Goal: Transaction & Acquisition: Purchase product/service

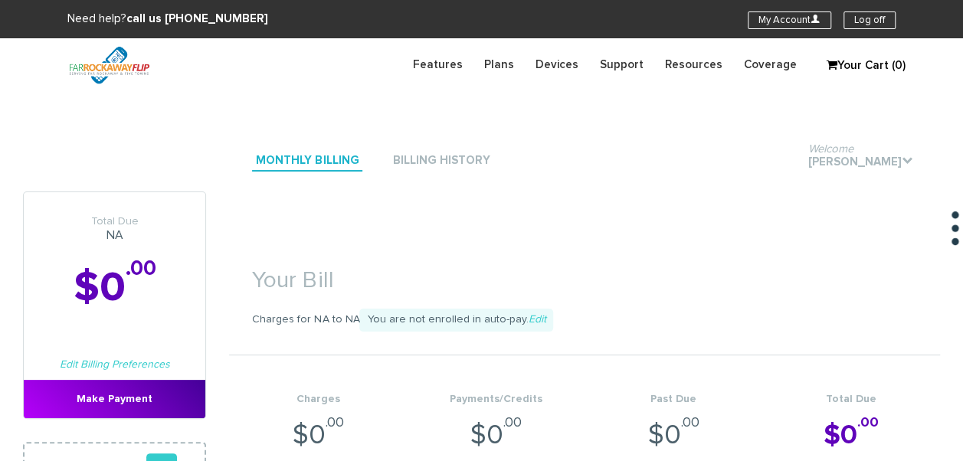
click at [540, 315] on span "You are not enrolled in auto-pay. Edit" at bounding box center [456, 320] width 194 height 23
click at [537, 317] on span "You are not enrolled in auto-pay. Edit" at bounding box center [456, 320] width 194 height 23
click at [532, 317] on link "Edit" at bounding box center [537, 319] width 18 height 11
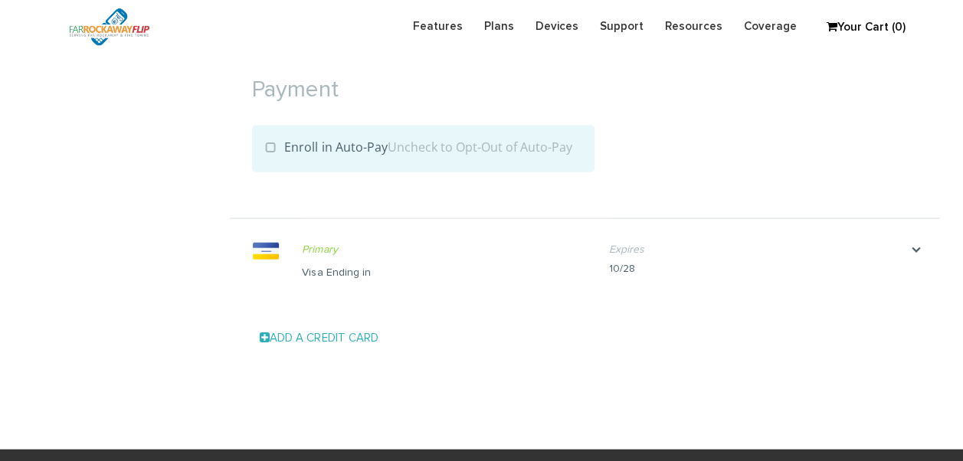
scroll to position [1636, 0]
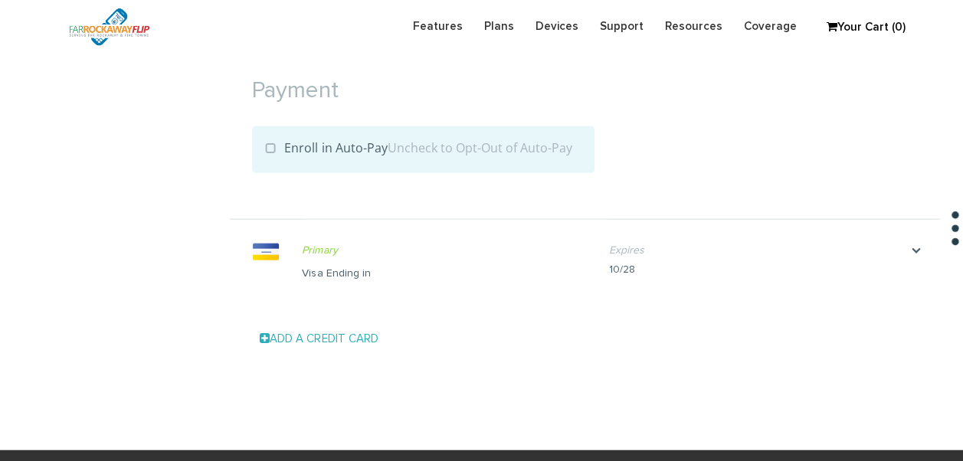
click at [403, 274] on div "Visa Ending in" at bounding box center [444, 273] width 284 height 15
click at [382, 281] on div "Primary Make Primary Visa Ending in Name on card feldberger" at bounding box center [455, 262] width 307 height 84
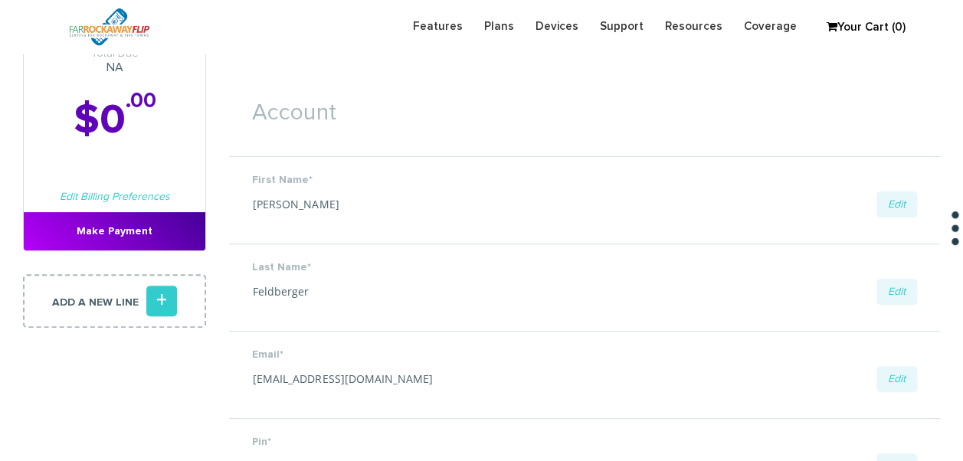
scroll to position [230, 0]
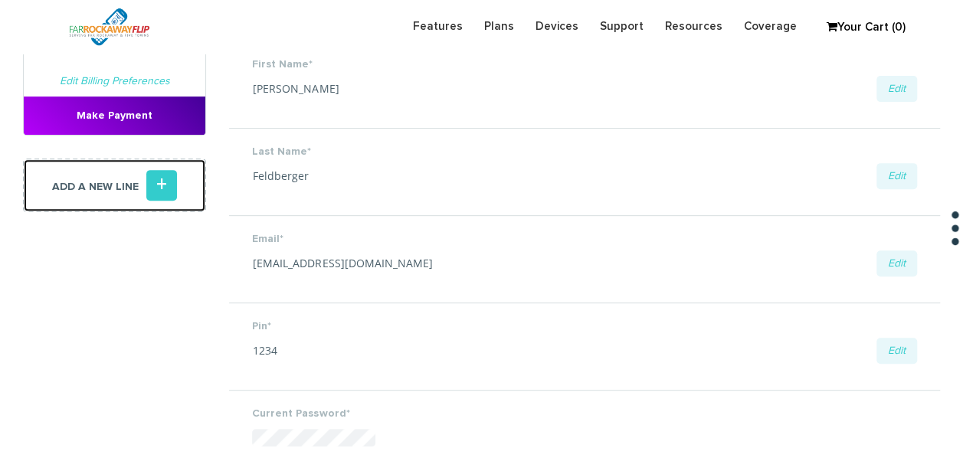
click at [156, 179] on icon "+" at bounding box center [161, 185] width 31 height 31
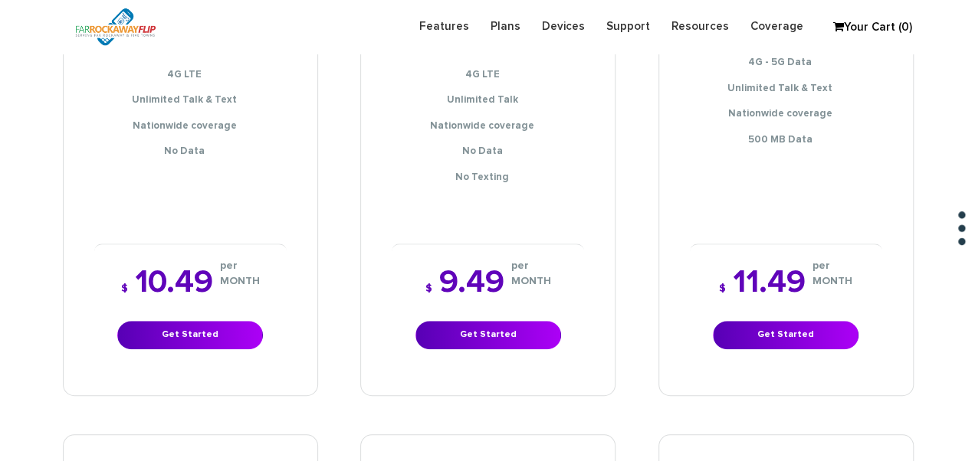
scroll to position [383, 0]
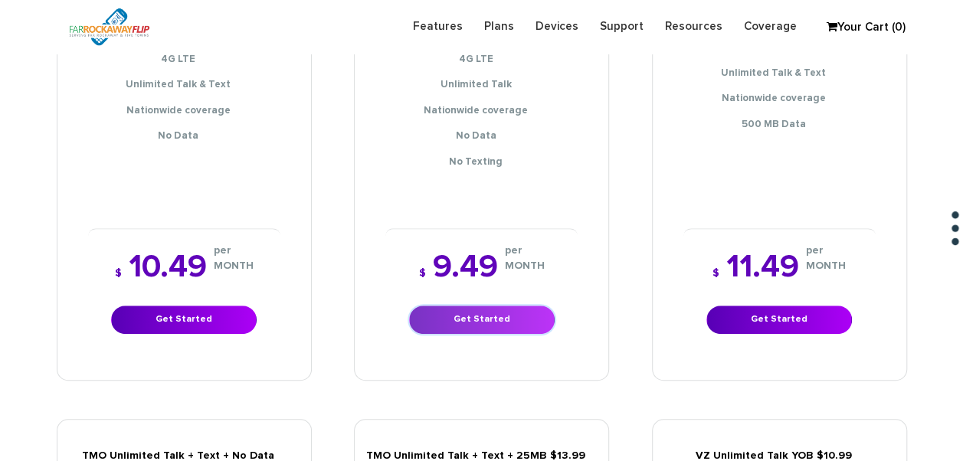
click at [456, 306] on link "Get Started" at bounding box center [482, 320] width 146 height 28
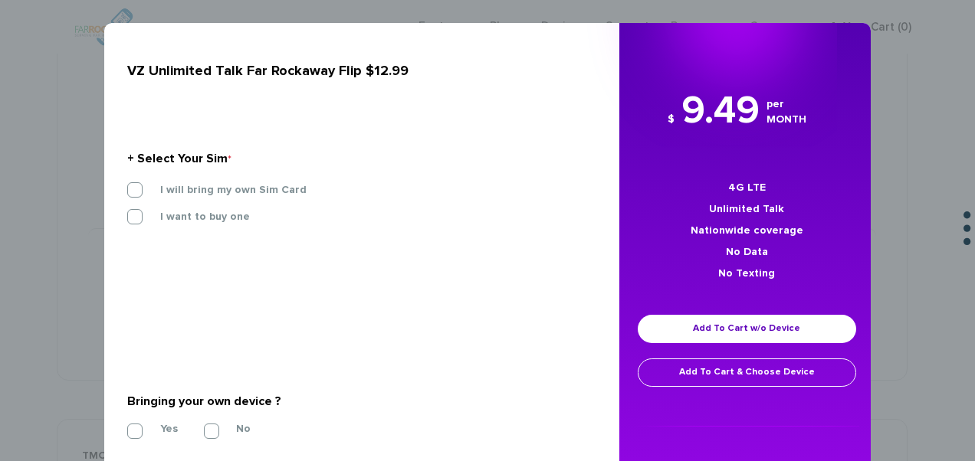
click at [239, 179] on section "+ Select Your Sim * I will bring my own Sim Card I want to buy one SIM STARTER …" at bounding box center [355, 191] width 457 height 166
click at [250, 196] on label "I will bring my own Sim Card" at bounding box center [221, 190] width 169 height 14
click at [127, 185] on input "I will bring my own Sim Card" at bounding box center [127, 185] width 0 height 0
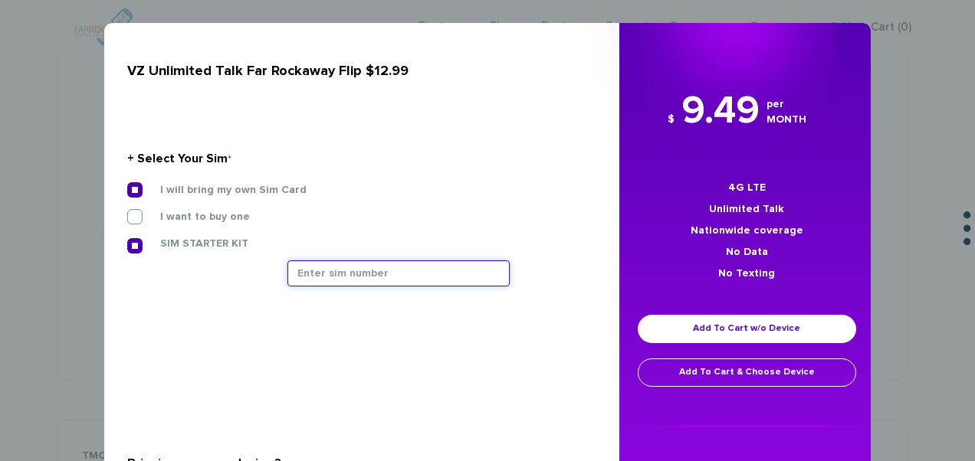
paste input "89148000011677117358"
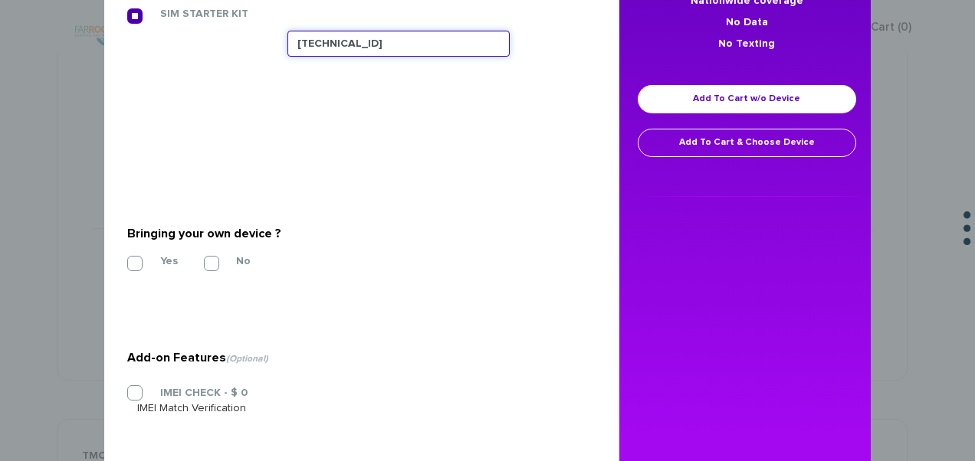
type input "[TECHNICAL_ID]"
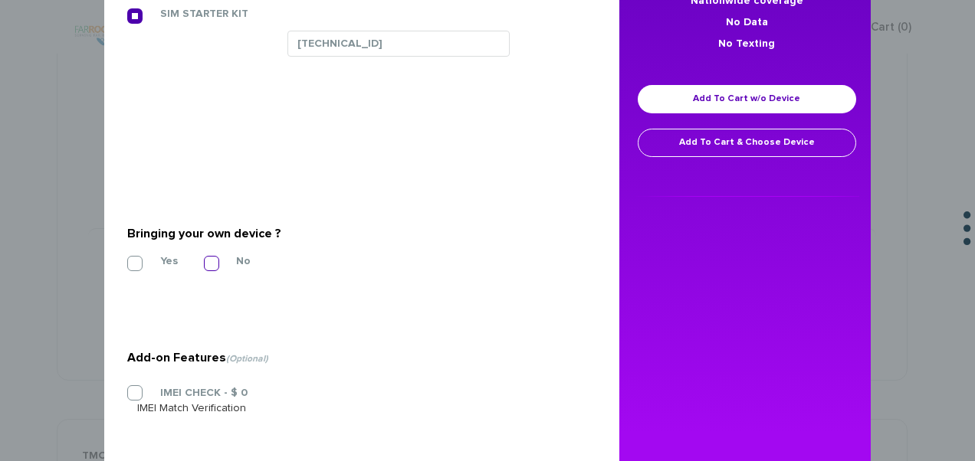
drag, startPoint x: 144, startPoint y: 246, endPoint x: 211, endPoint y: 268, distance: 71.0
click at [143, 249] on section "Bringing your own device ? * Yes No" at bounding box center [355, 245] width 457 height 124
click at [149, 265] on label "Yes" at bounding box center [157, 261] width 41 height 14
click at [127, 259] on input "Yes" at bounding box center [127, 259] width 0 height 0
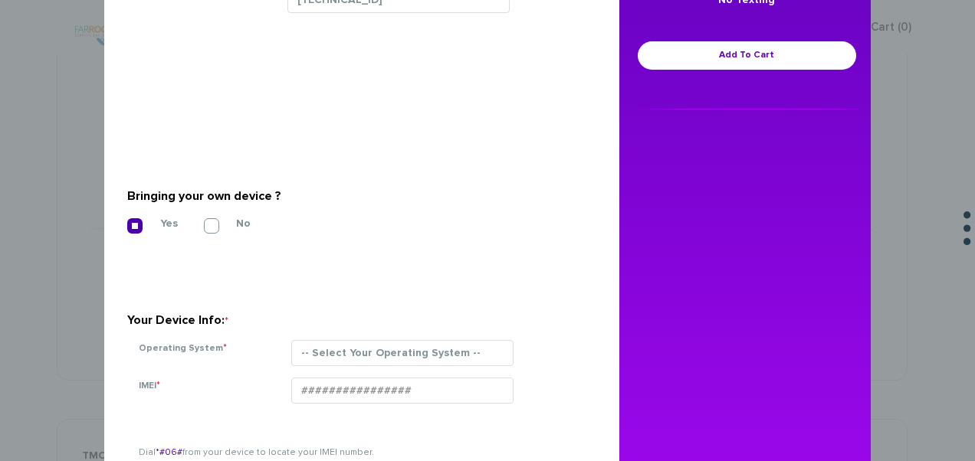
scroll to position [296, 0]
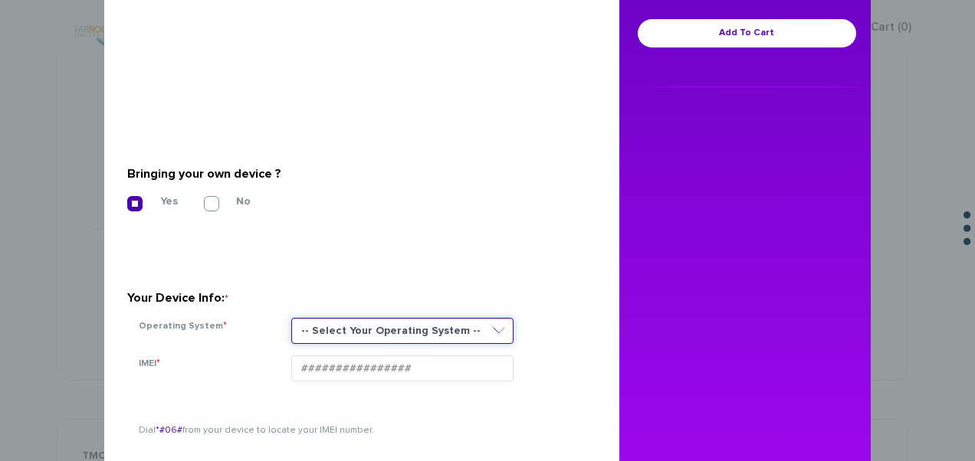
drag, startPoint x: 415, startPoint y: 329, endPoint x: 411, endPoint y: 345, distance: 15.6
click at [415, 329] on select "-- Select Your Operating System -- ANDROID BLACKBERRY IOS NONE (BASIC PHONE) WI…" at bounding box center [402, 331] width 222 height 26
select select "NONE (BASIC PHONE)"
click at [291, 318] on select "-- Select Your Operating System -- ANDROID BLACKBERRY IOS NONE (BASIC PHONE) WI…" at bounding box center [402, 331] width 222 height 26
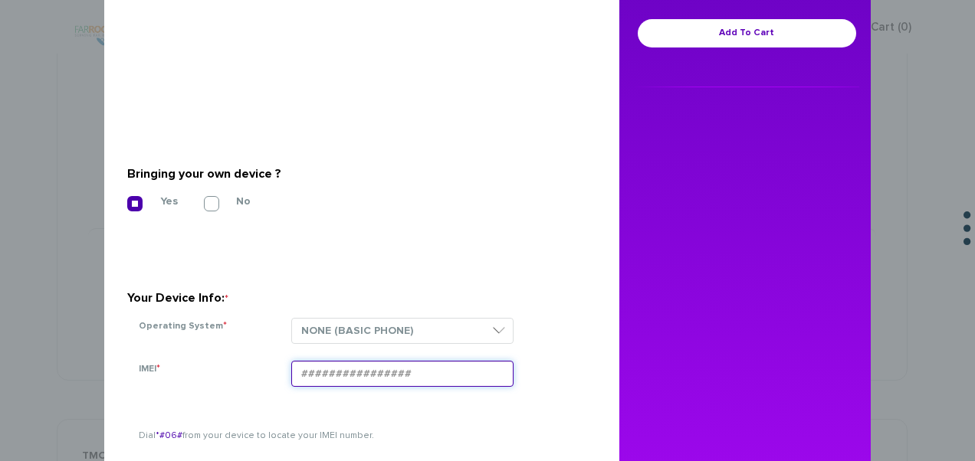
paste input "016144009204890"
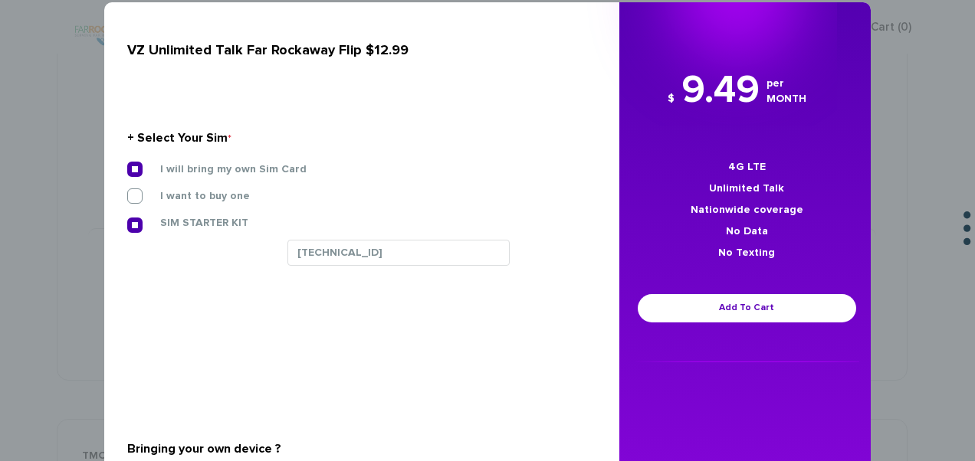
scroll to position [0, 0]
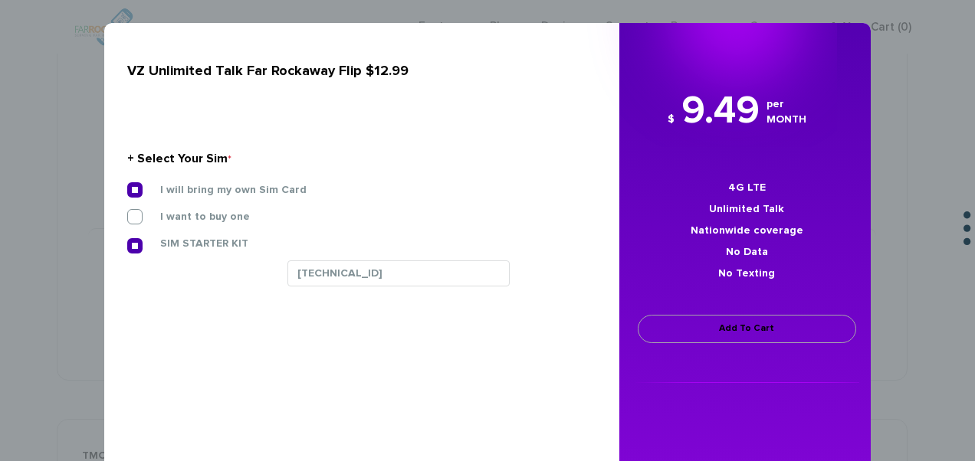
type input "016144009204890"
click at [722, 339] on link "Add To Cart" at bounding box center [746, 329] width 218 height 28
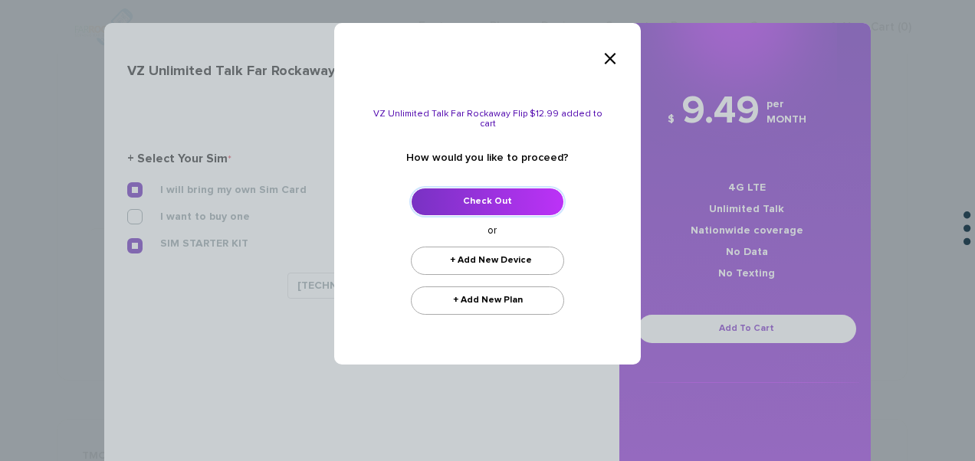
click at [466, 188] on link "Check Out" at bounding box center [487, 202] width 153 height 28
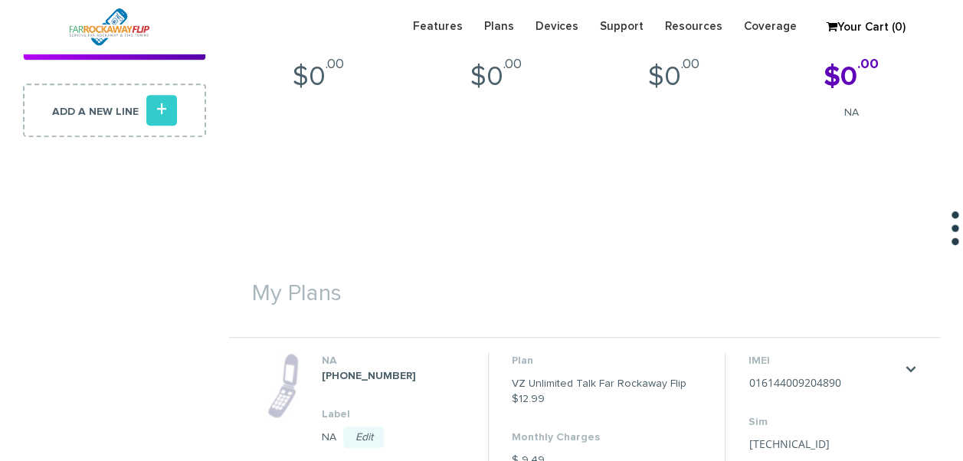
scroll to position [230, 0]
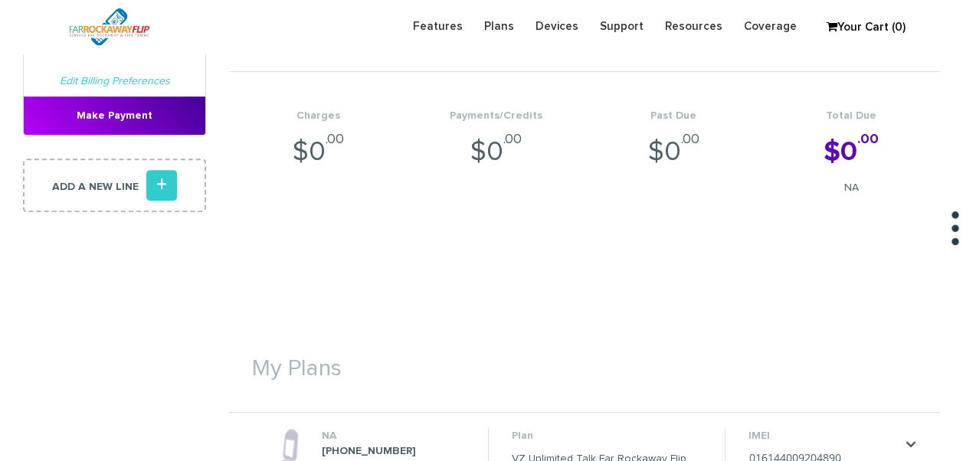
click at [300, 219] on section "Your Bill Charges for NA to NA You are not enrolled in auto-pay. Edit Charges $…" at bounding box center [584, 82] width 711 height 349
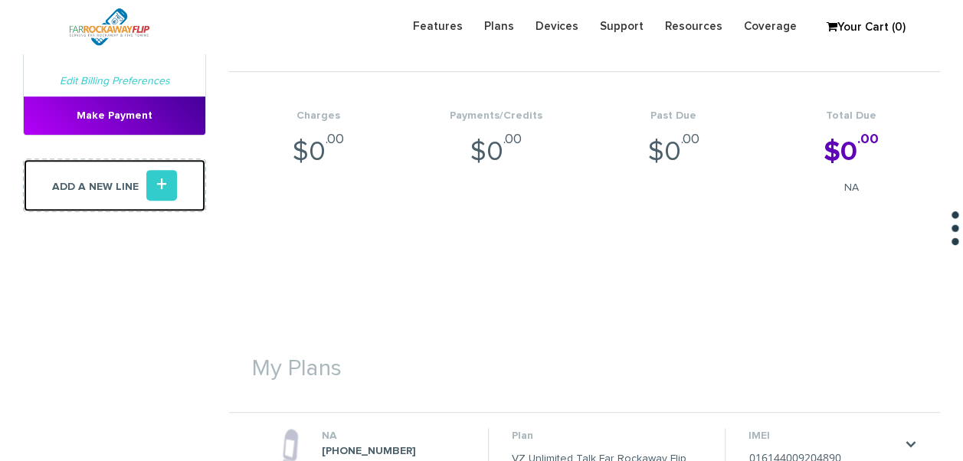
click at [180, 179] on link "Add a new line +" at bounding box center [114, 186] width 183 height 54
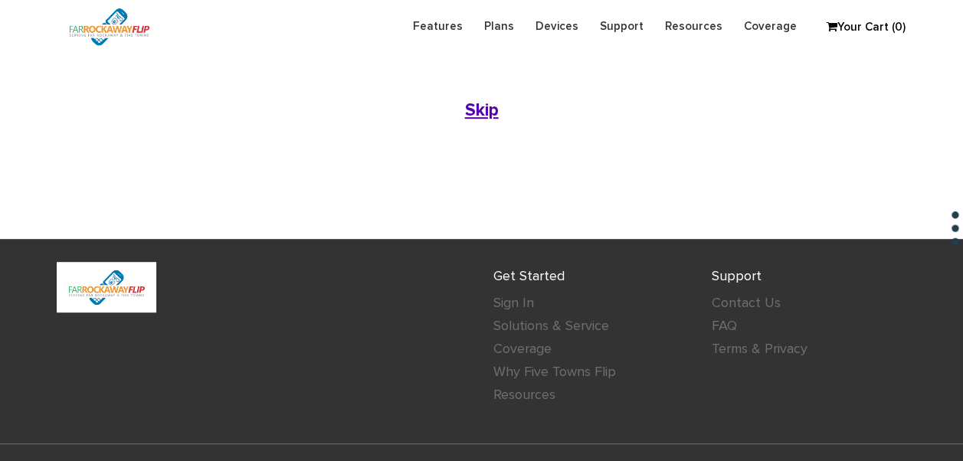
scroll to position [306, 0]
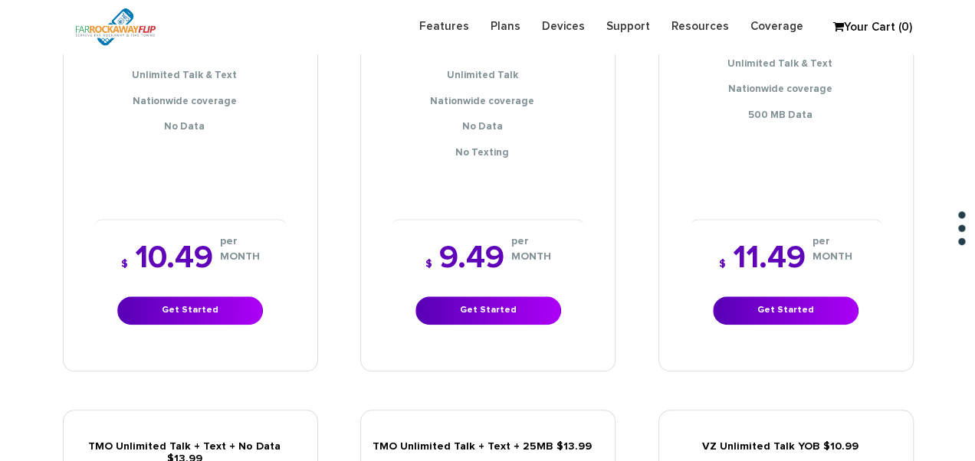
scroll to position [460, 0]
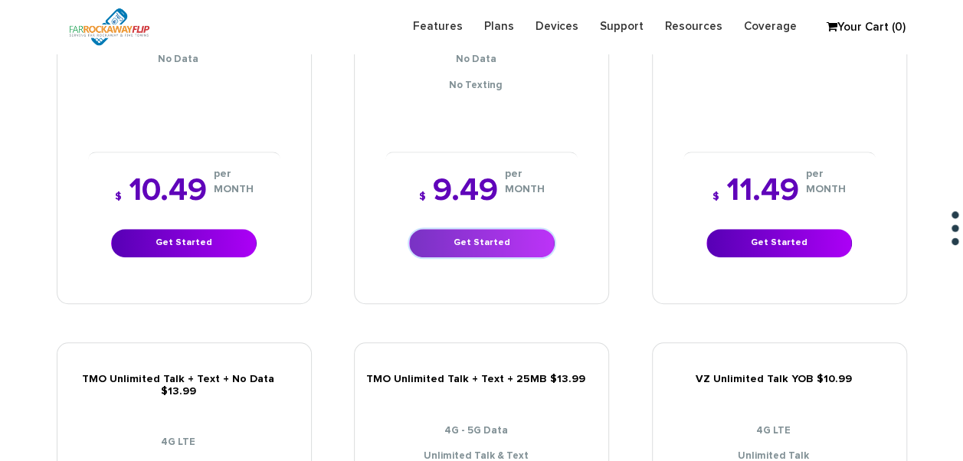
click at [478, 232] on link "Get Started" at bounding box center [482, 243] width 146 height 28
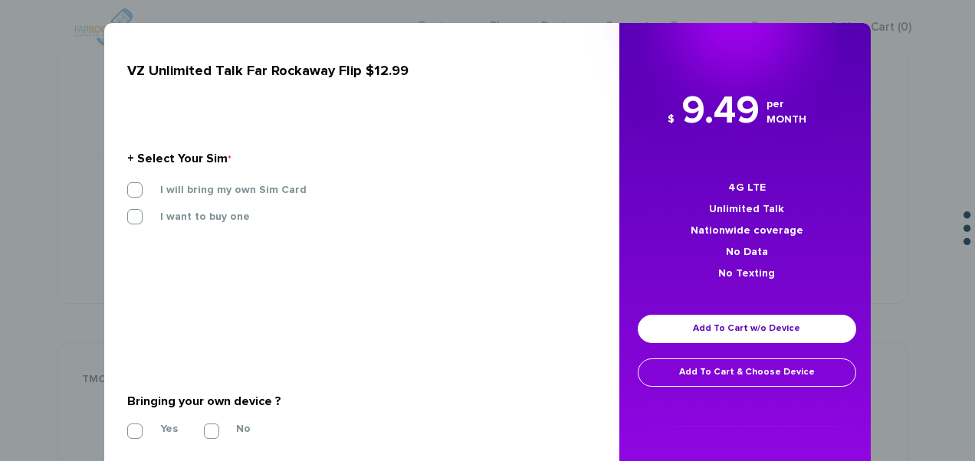
click at [284, 176] on section "+ Select Your Sim * I will bring my own Sim Card I want to buy one SIM STARTER …" at bounding box center [355, 191] width 457 height 166
click at [279, 190] on label "I will bring my own Sim Card" at bounding box center [221, 190] width 169 height 14
click at [127, 185] on input "I will bring my own Sim Card" at bounding box center [127, 185] width 0 height 0
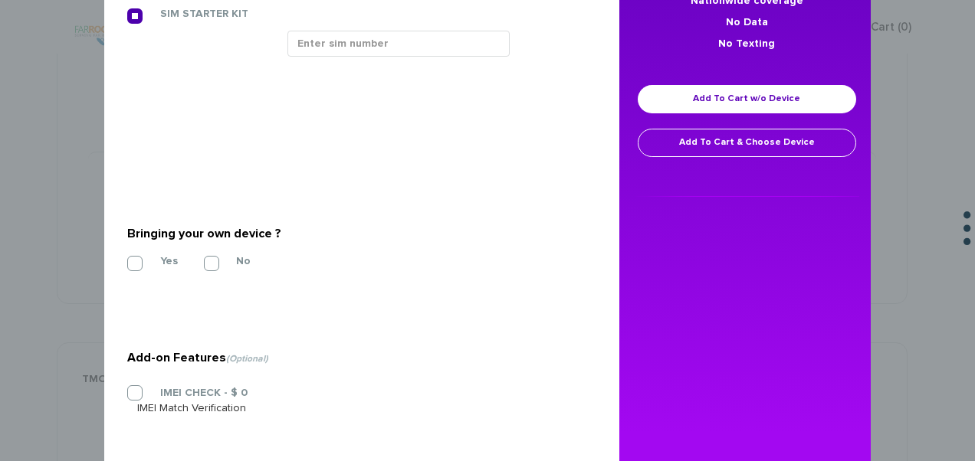
scroll to position [296, 0]
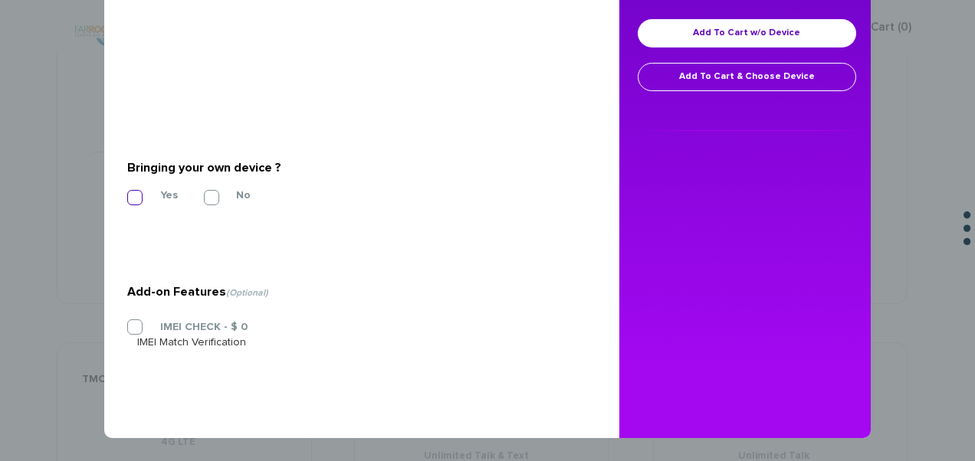
click at [137, 195] on label "Yes" at bounding box center [157, 195] width 41 height 14
click at [127, 193] on input "Yes" at bounding box center [127, 193] width 0 height 0
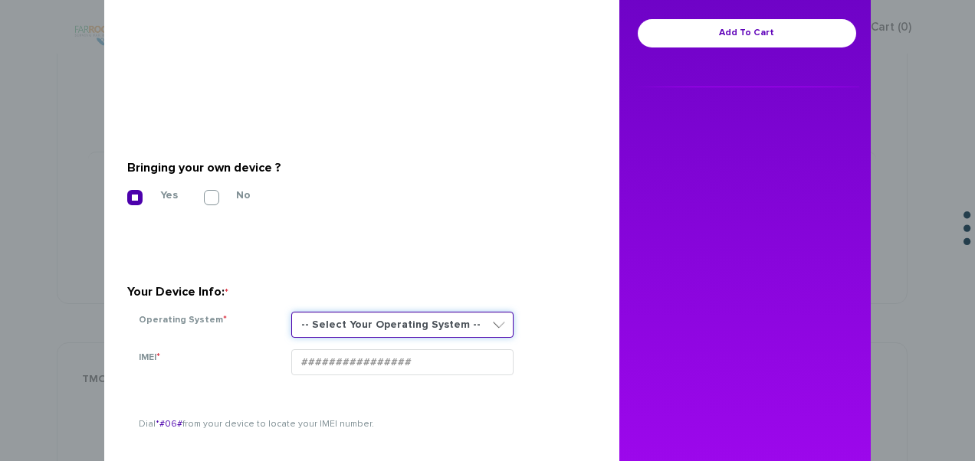
click at [425, 319] on select "-- Select Your Operating System -- ANDROID BLACKBERRY IOS NONE (BASIC PHONE) WI…" at bounding box center [402, 325] width 222 height 26
select select "NONE (BASIC PHONE)"
click at [291, 312] on select "-- Select Your Operating System -- ANDROID BLACKBERRY IOS NONE (BASIC PHONE) WI…" at bounding box center [402, 325] width 222 height 26
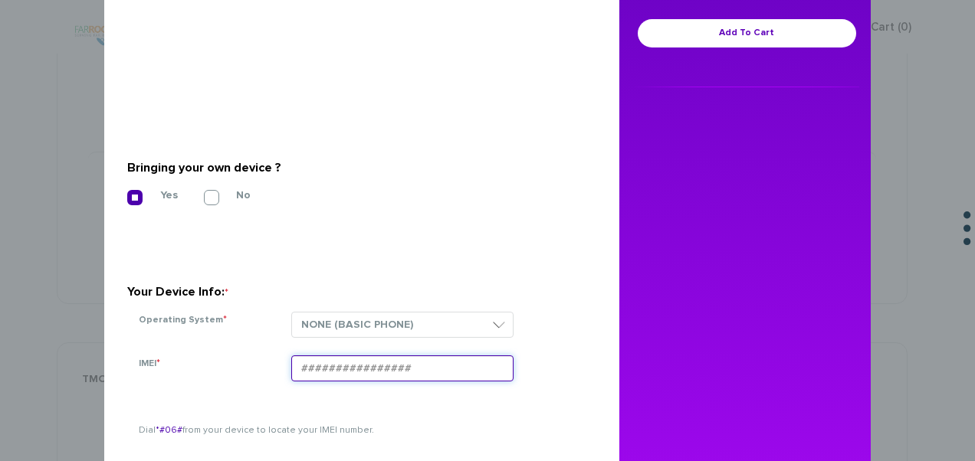
paste input "016144009204890"
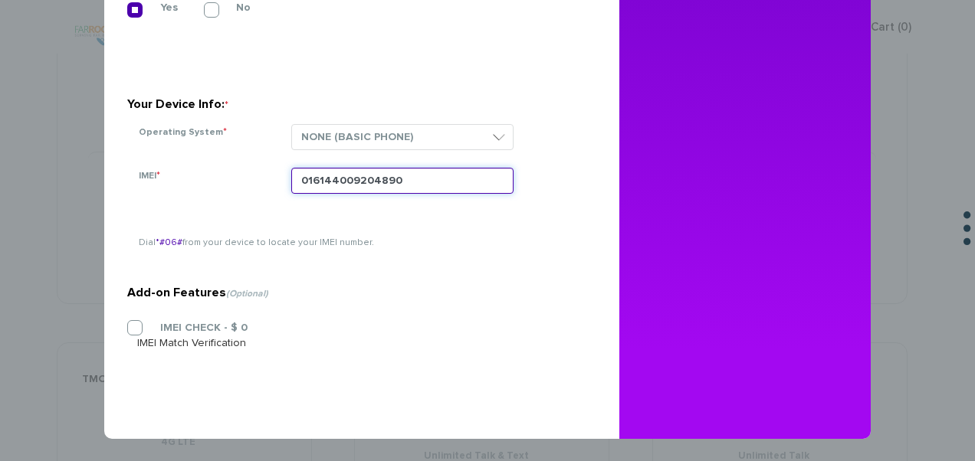
scroll to position [100, 0]
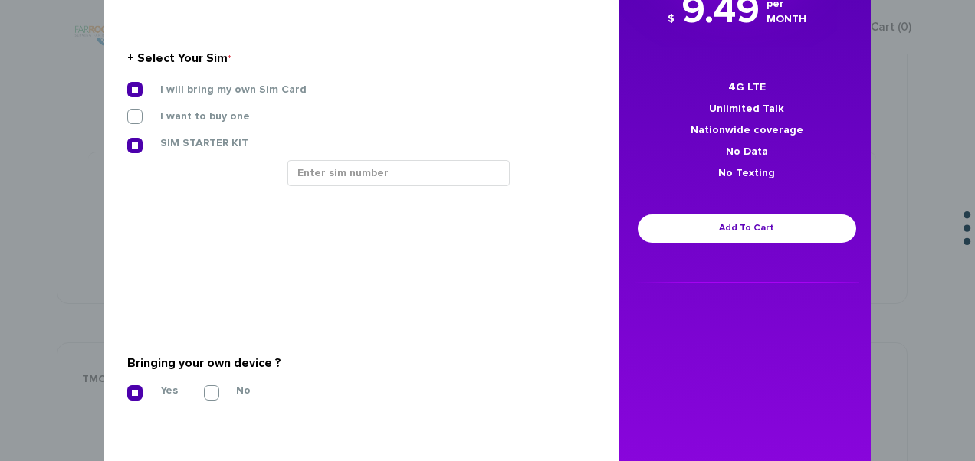
type input "016144009204890"
click at [396, 131] on div "I want to buy one" at bounding box center [356, 122] width 480 height 27
click at [386, 175] on input "text" at bounding box center [398, 173] width 222 height 26
paste input "89148000011677117358"
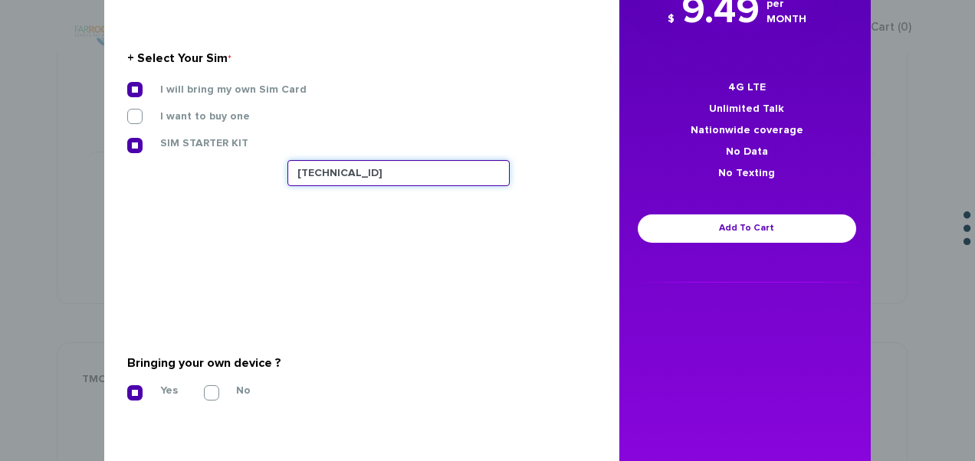
type input "89148000011677117358"
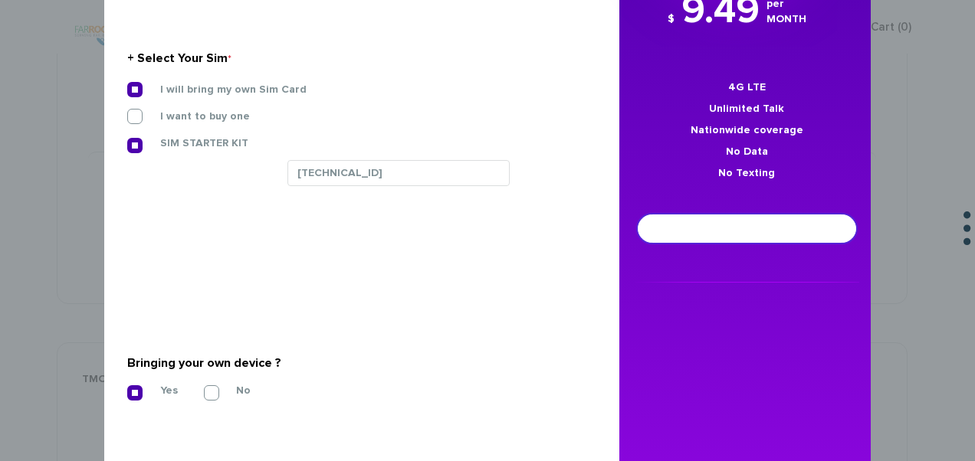
click at [668, 226] on link "Add To Cart" at bounding box center [746, 229] width 218 height 28
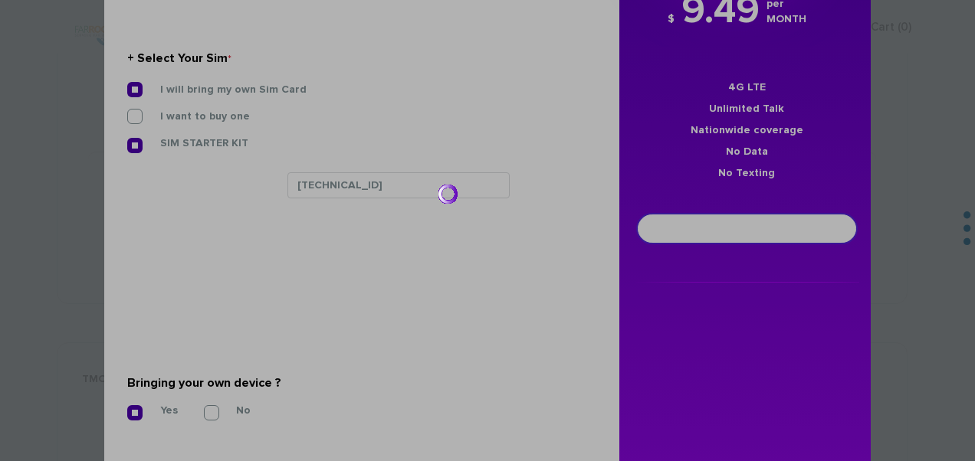
scroll to position [0, 0]
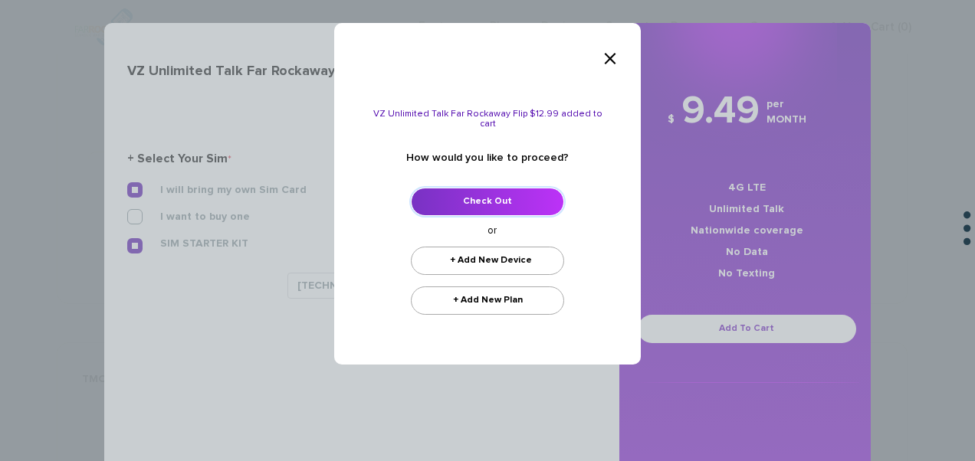
click at [475, 192] on link "Check Out" at bounding box center [487, 202] width 153 height 28
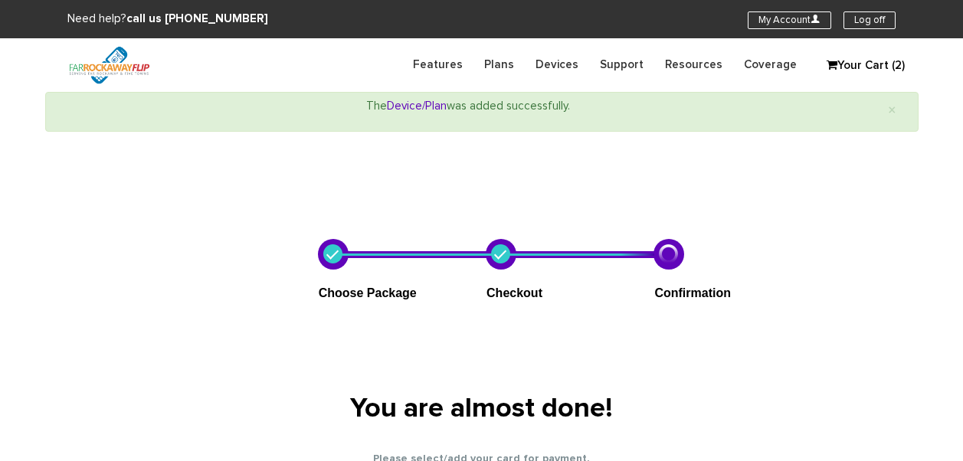
select select "NY"
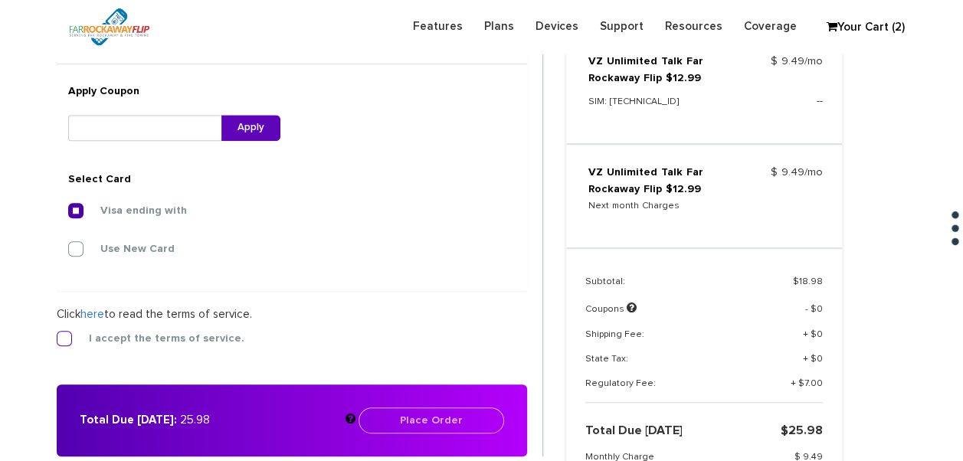
click at [128, 341] on label "I accept the terms of service." at bounding box center [155, 339] width 179 height 14
click at [57, 334] on input "I accept the terms of service." at bounding box center [57, 334] width 0 height 0
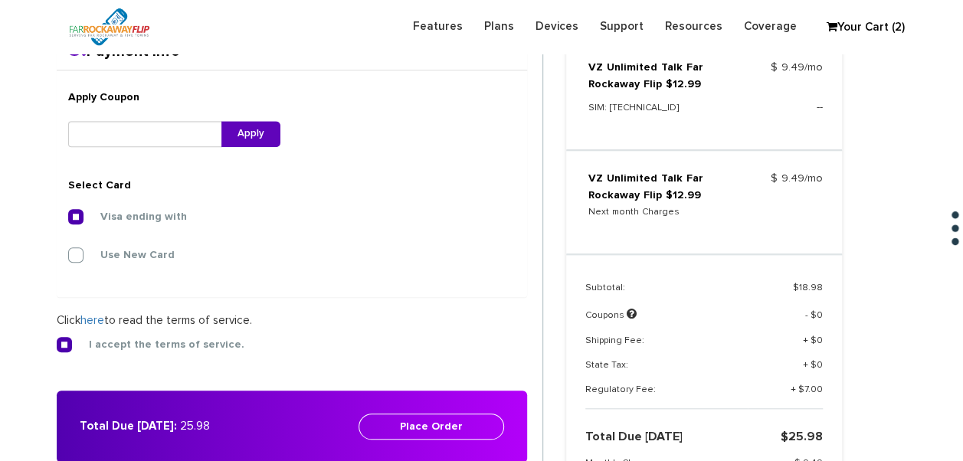
scroll to position [472, 0]
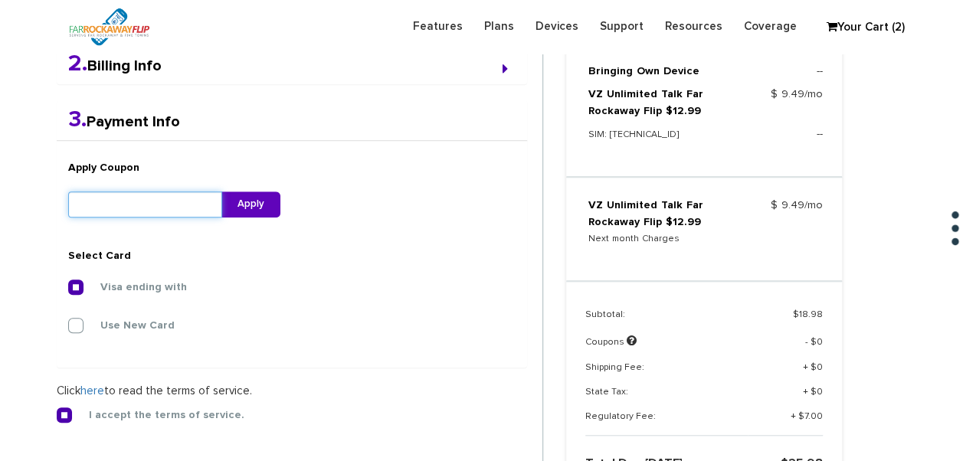
click at [172, 214] on input "text" at bounding box center [145, 205] width 154 height 26
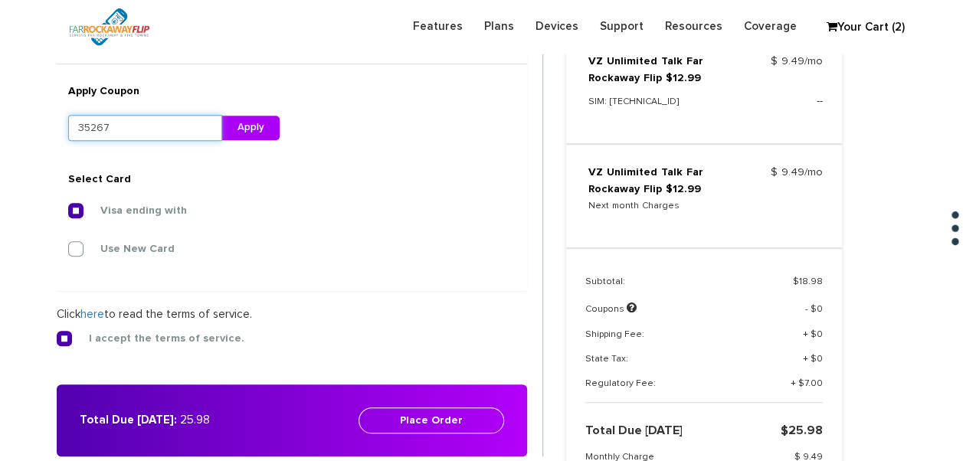
type input "35267"
click at [253, 139] on button "Apply" at bounding box center [250, 128] width 59 height 26
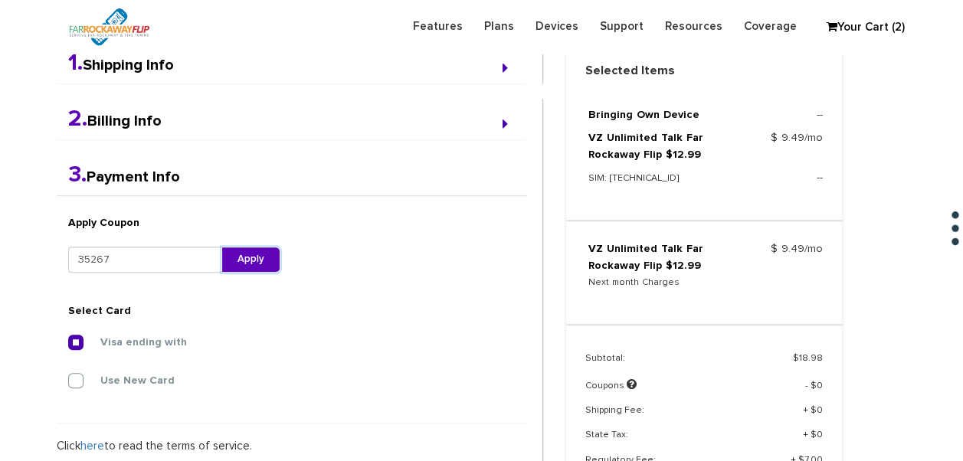
scroll to position [567, 0]
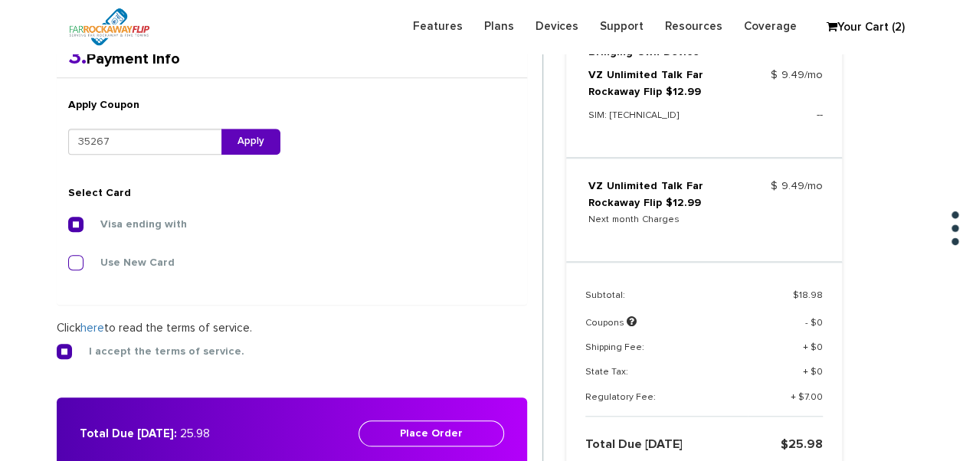
click at [155, 267] on label "Use New Card" at bounding box center [125, 263] width 97 height 14
click at [68, 258] on input "Use New Card" at bounding box center [68, 258] width 0 height 0
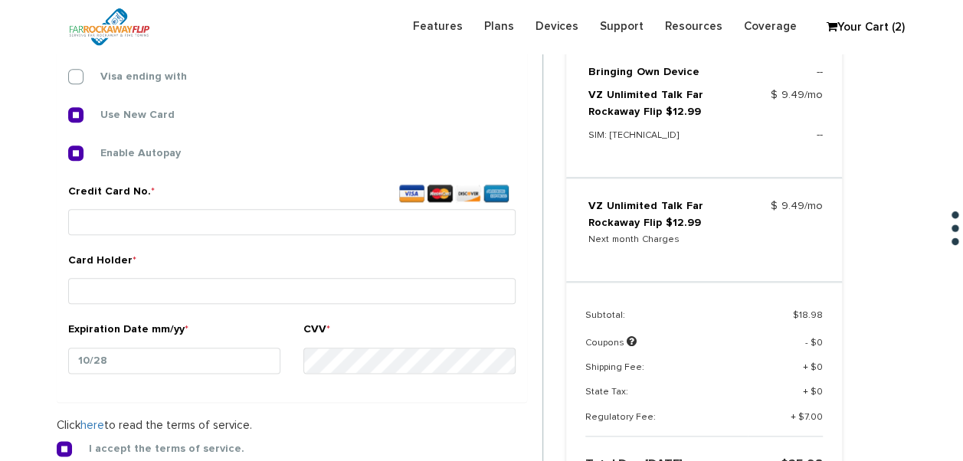
scroll to position [720, 0]
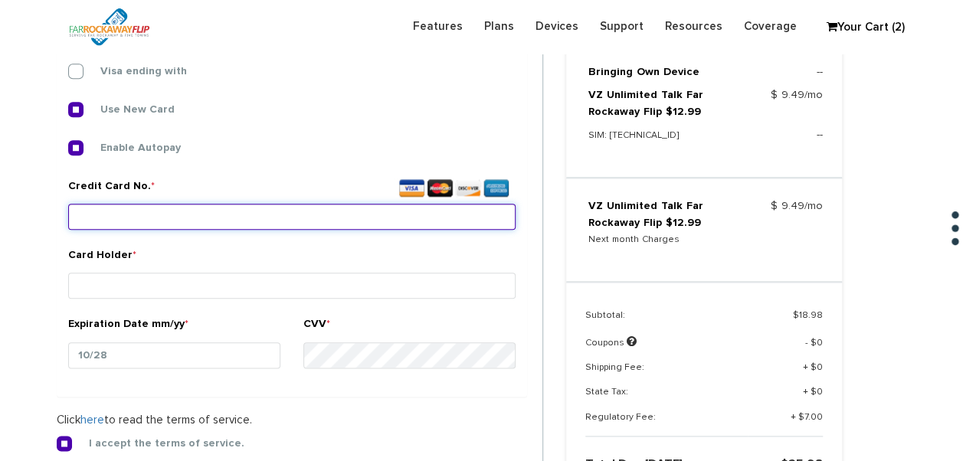
click at [244, 218] on input "Credit Card No. *" at bounding box center [291, 217] width 447 height 26
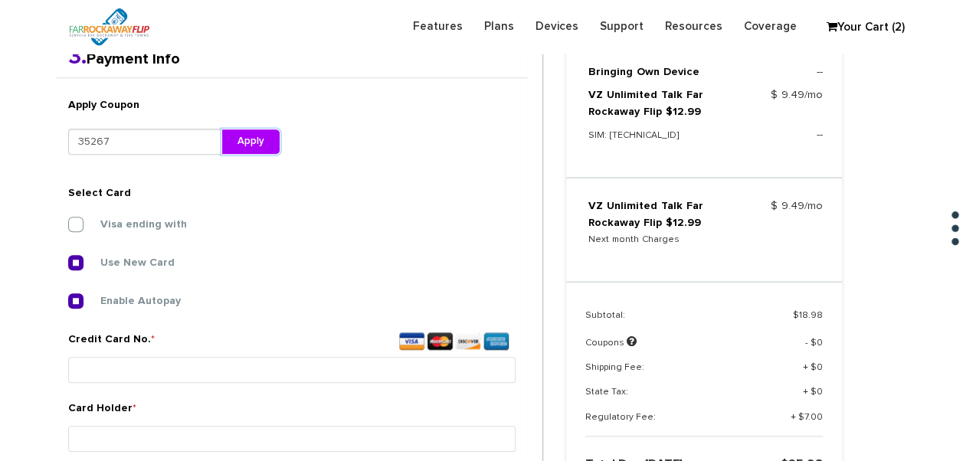
click at [236, 138] on button "Apply" at bounding box center [250, 142] width 59 height 26
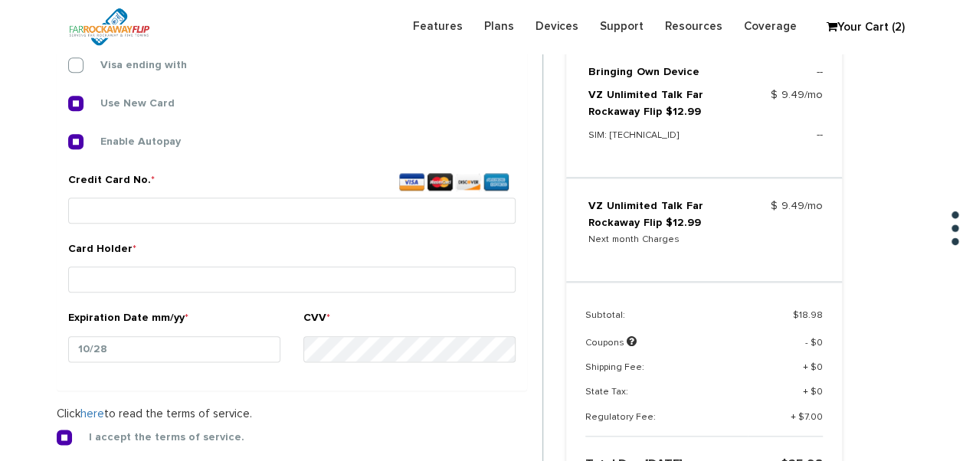
scroll to position [797, 0]
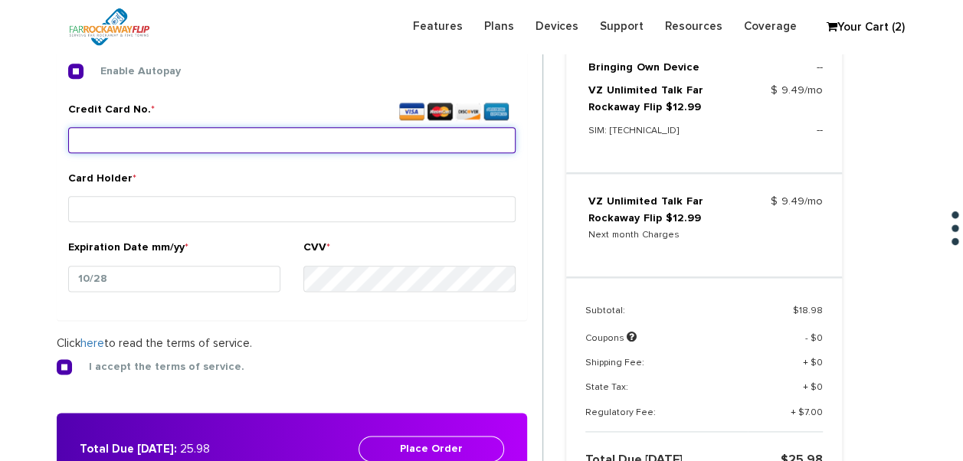
click at [146, 133] on input "Credit Card No. *" at bounding box center [291, 140] width 447 height 26
type input "4246 3153 3903 7499"
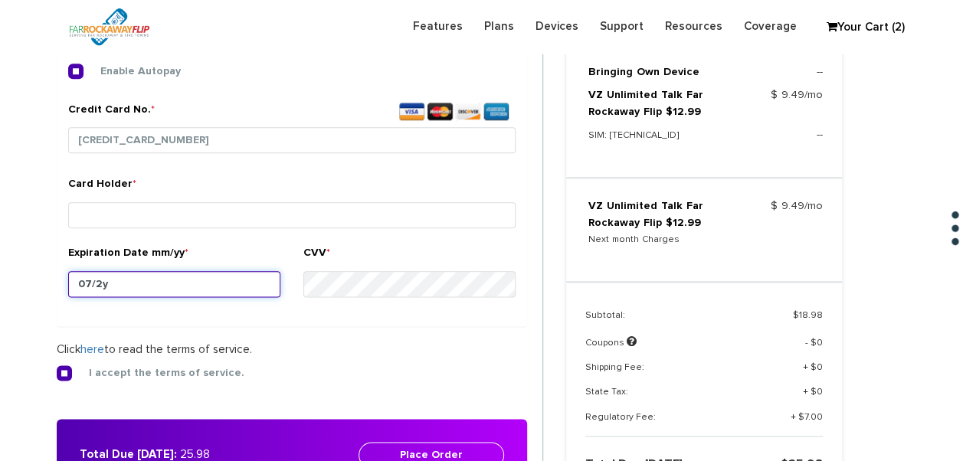
type input "07/27"
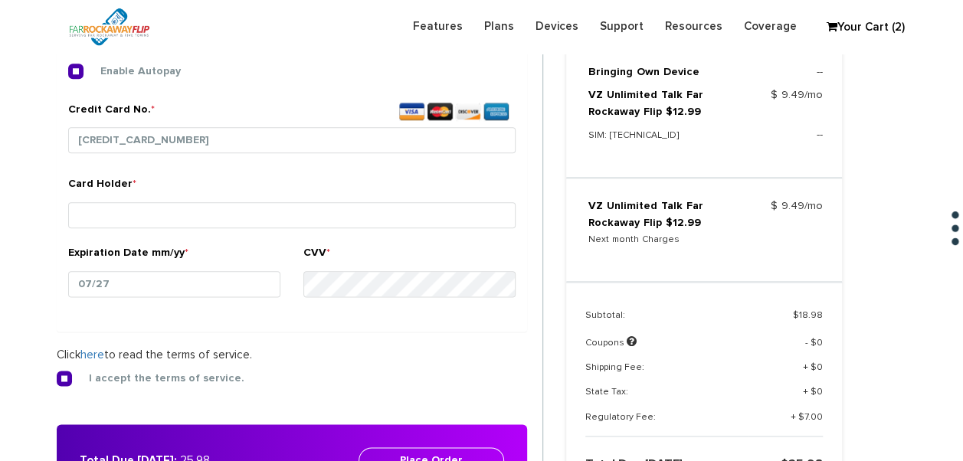
click at [133, 199] on div "Card Holder *" at bounding box center [291, 204] width 447 height 57
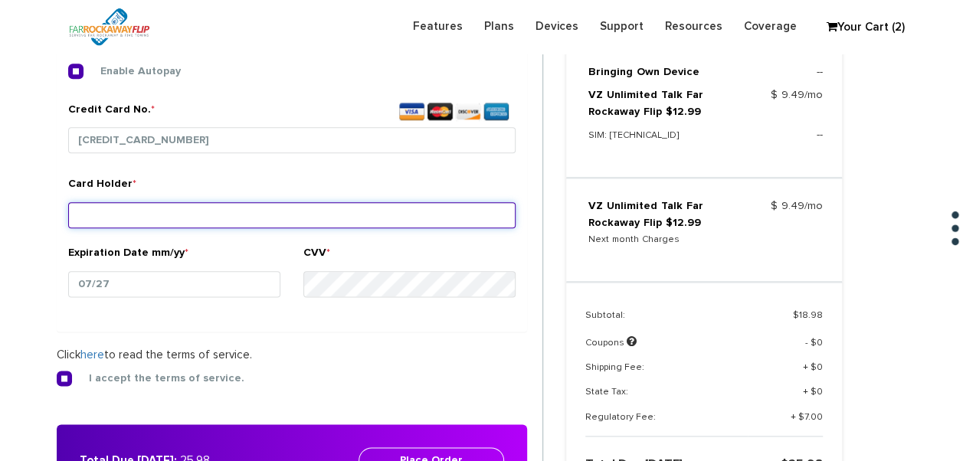
click at [143, 219] on input "Card Holder *" at bounding box center [291, 215] width 447 height 26
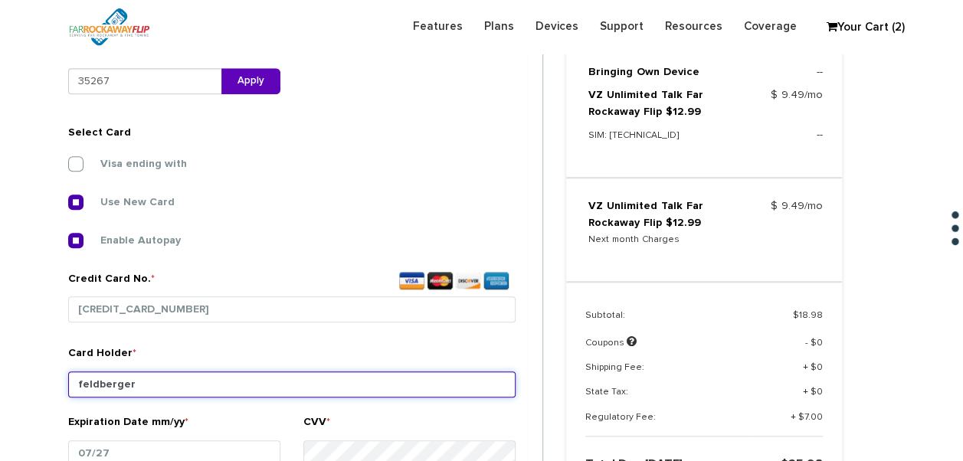
scroll to position [490, 0]
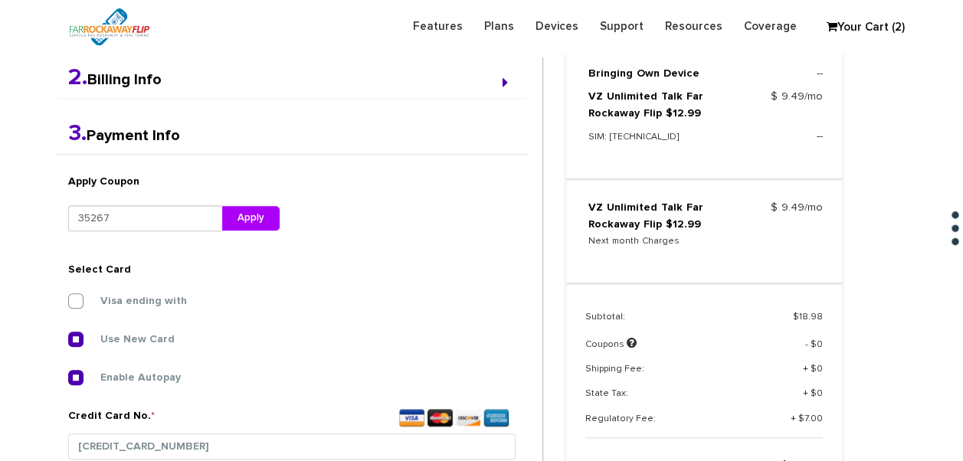
type input "feldberger"
click at [238, 211] on button "Apply" at bounding box center [250, 218] width 59 height 26
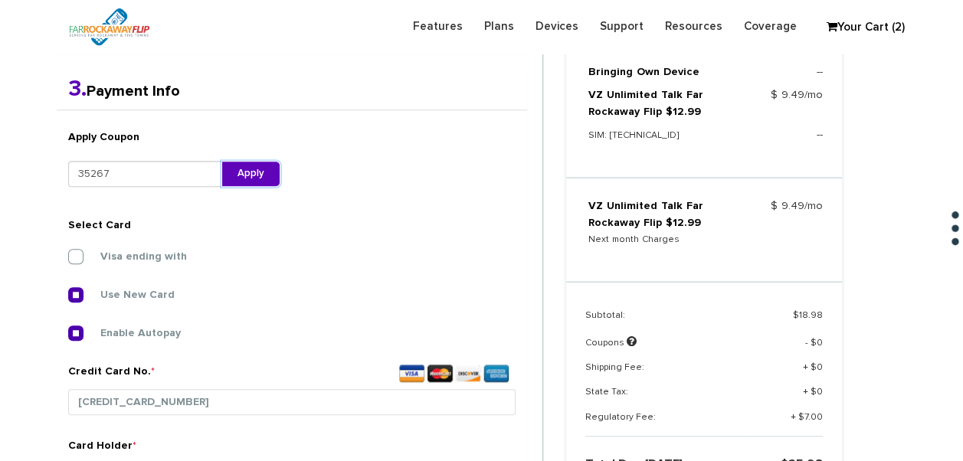
scroll to position [720, 0]
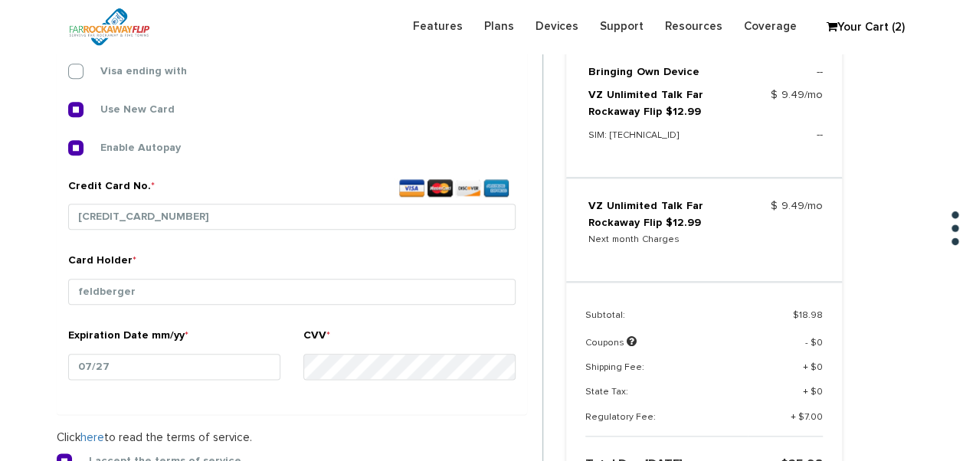
click at [346, 382] on small at bounding box center [409, 384] width 212 height 4
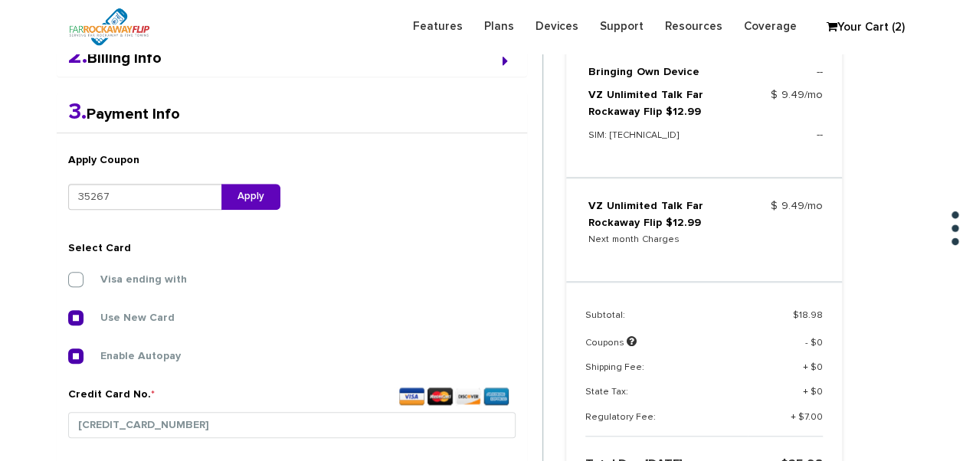
scroll to position [414, 0]
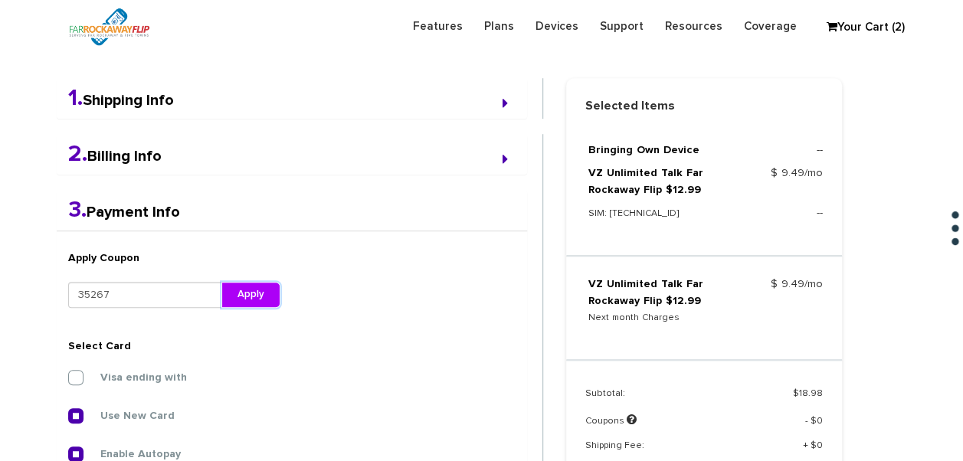
click at [251, 297] on button "Apply" at bounding box center [250, 295] width 59 height 26
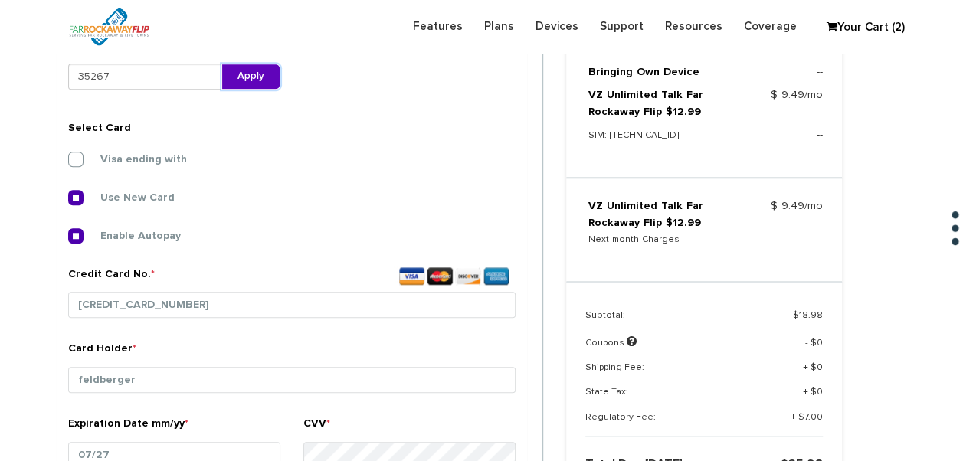
scroll to position [536, 0]
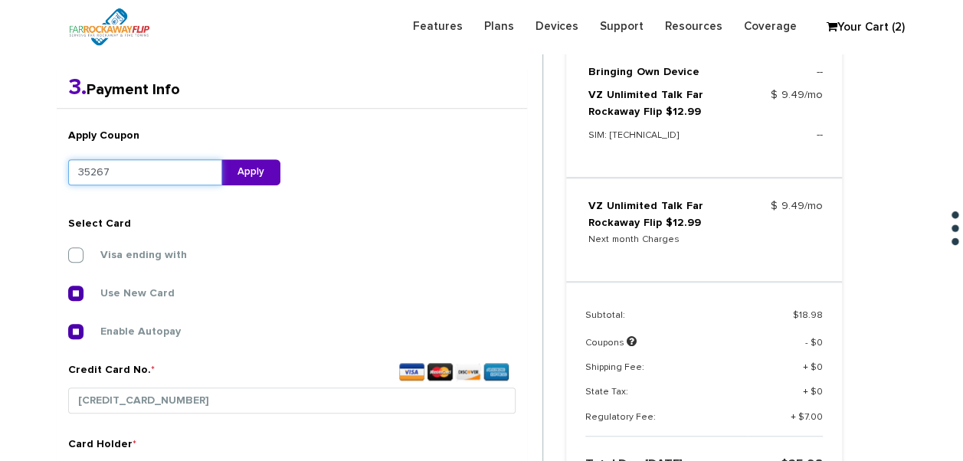
click at [164, 159] on input "35267" at bounding box center [145, 172] width 154 height 26
type input "352678"
click at [234, 167] on button "Apply" at bounding box center [250, 172] width 59 height 26
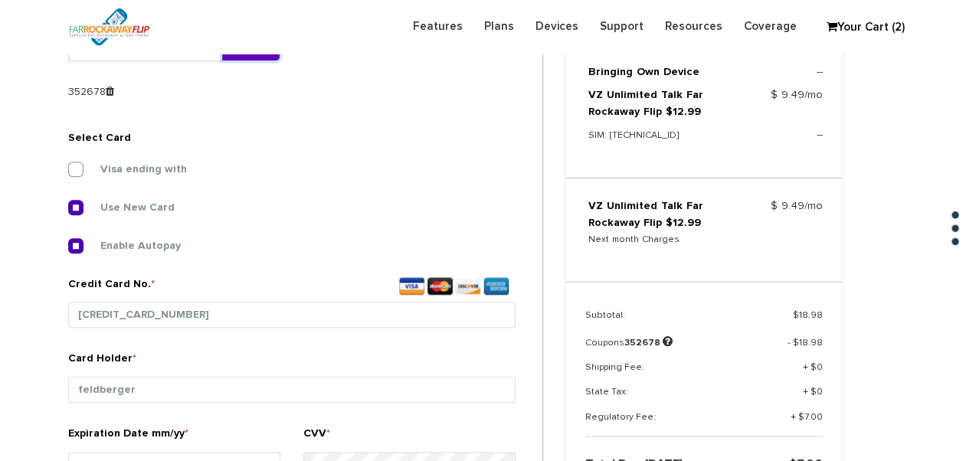
scroll to position [627, 0]
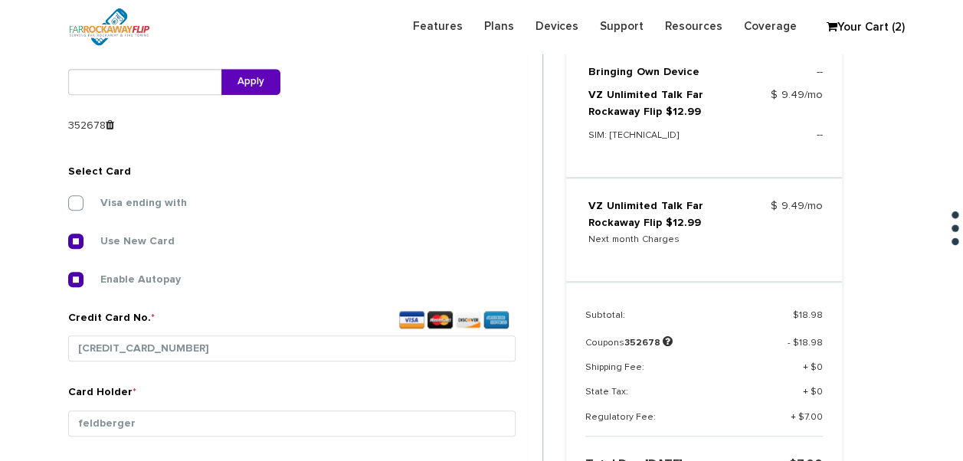
click at [109, 128] on icon at bounding box center [110, 125] width 8 height 11
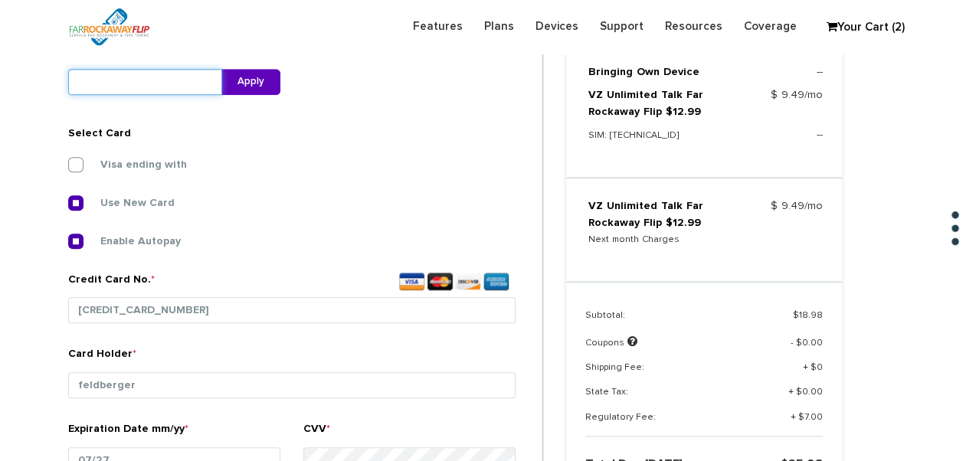
click at [109, 84] on input "text" at bounding box center [145, 82] width 154 height 26
type input "352678"
click at [241, 80] on button "Apply" at bounding box center [250, 82] width 59 height 26
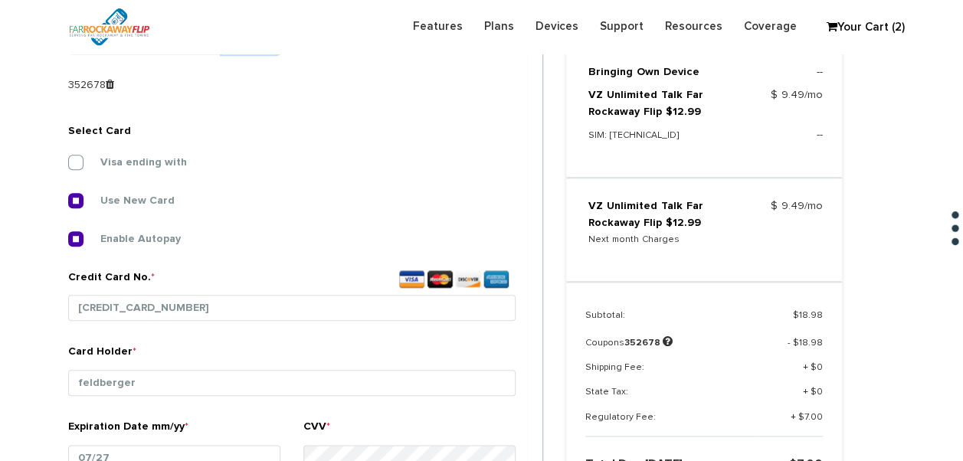
scroll to position [644, 0]
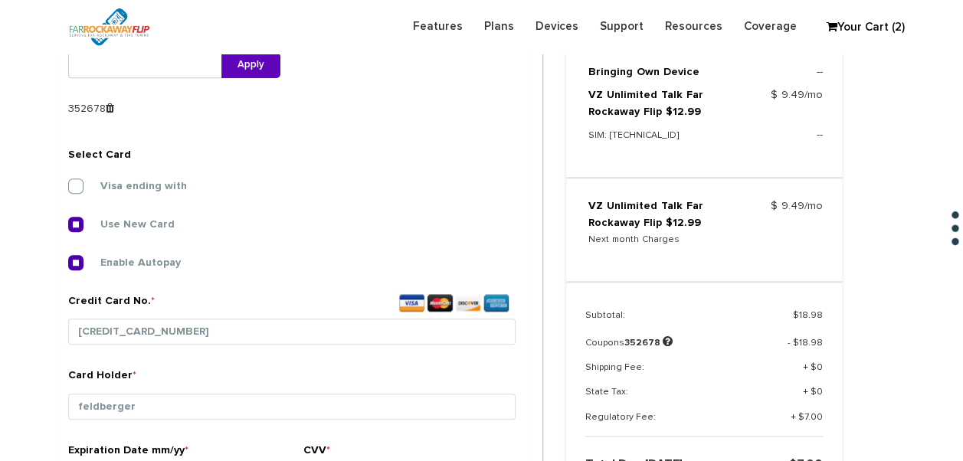
click at [107, 104] on icon at bounding box center [110, 108] width 8 height 11
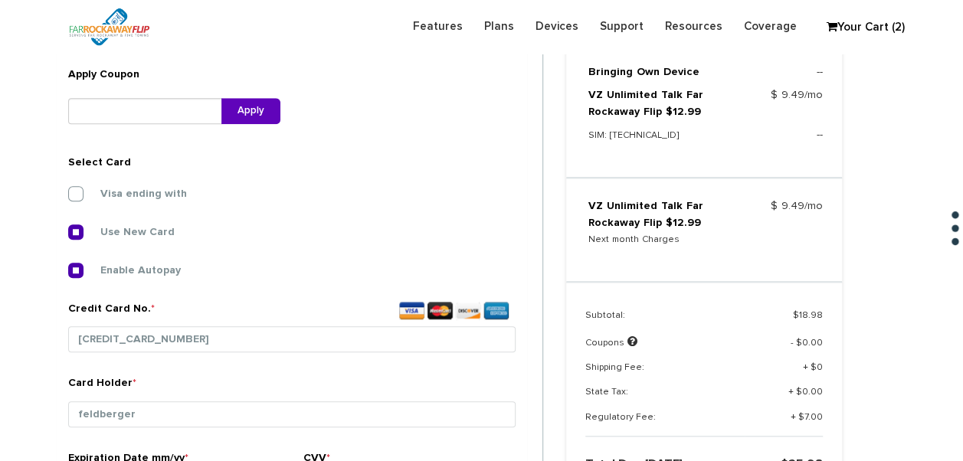
scroll to position [490, 0]
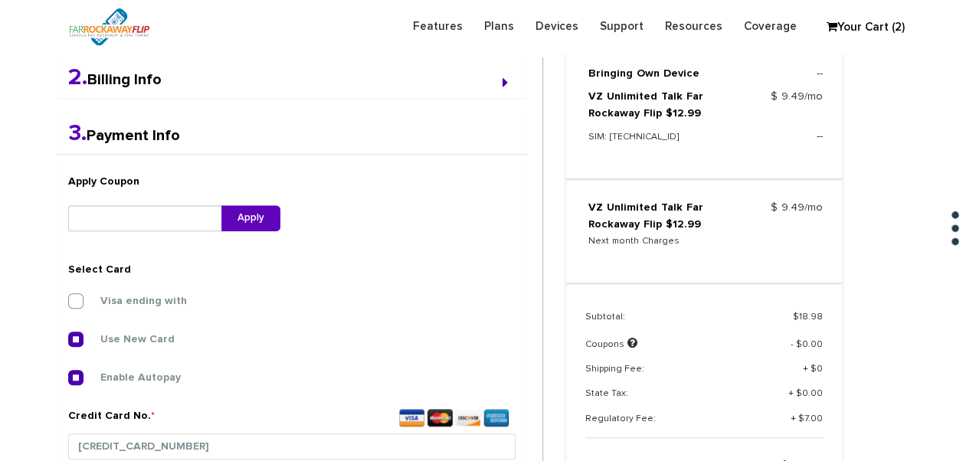
click at [135, 181] on h6 "Apply Coupon" at bounding box center [174, 182] width 212 height 16
click at [150, 225] on input "text" at bounding box center [145, 218] width 154 height 26
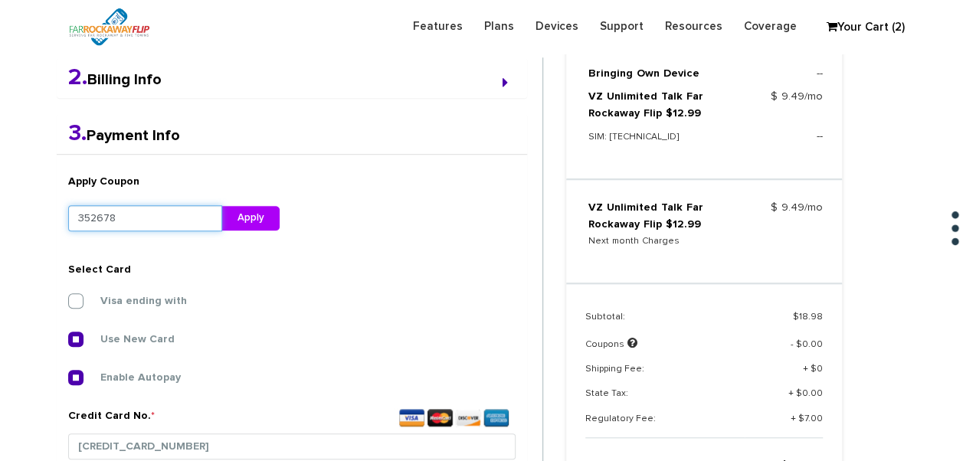
type input "352678"
click at [238, 213] on button "Apply" at bounding box center [250, 218] width 59 height 26
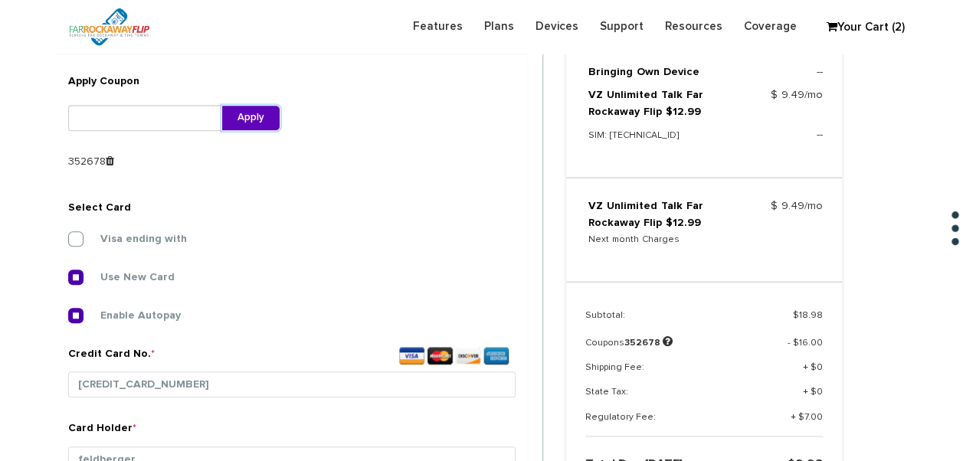
scroll to position [567, 0]
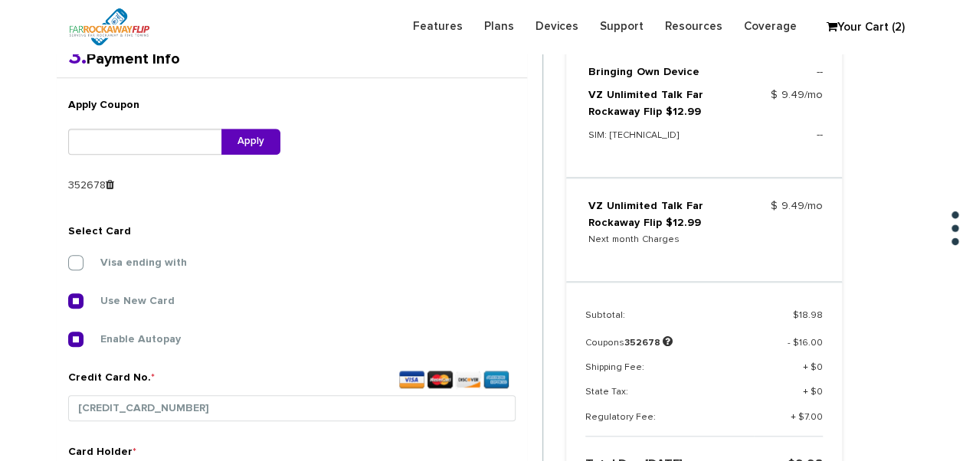
click at [110, 183] on icon at bounding box center [110, 184] width 8 height 11
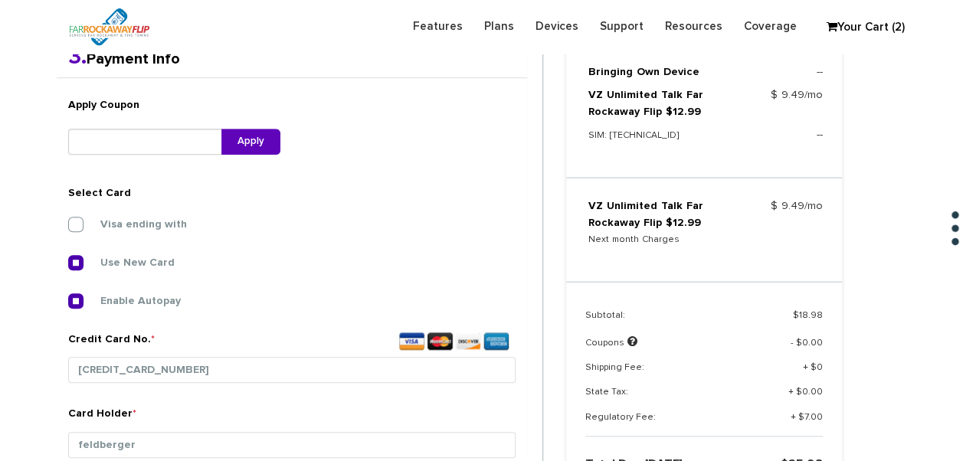
click at [116, 154] on div "Apply Coupon Apply" at bounding box center [174, 134] width 235 height 88
click at [116, 143] on input "text" at bounding box center [145, 142] width 154 height 26
type input "352678"
click at [270, 130] on button "Apply" at bounding box center [250, 142] width 59 height 26
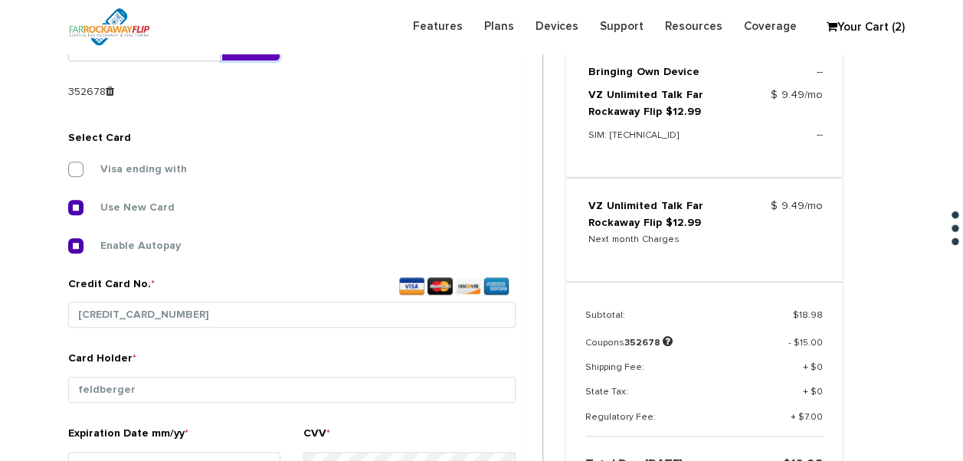
scroll to position [574, 0]
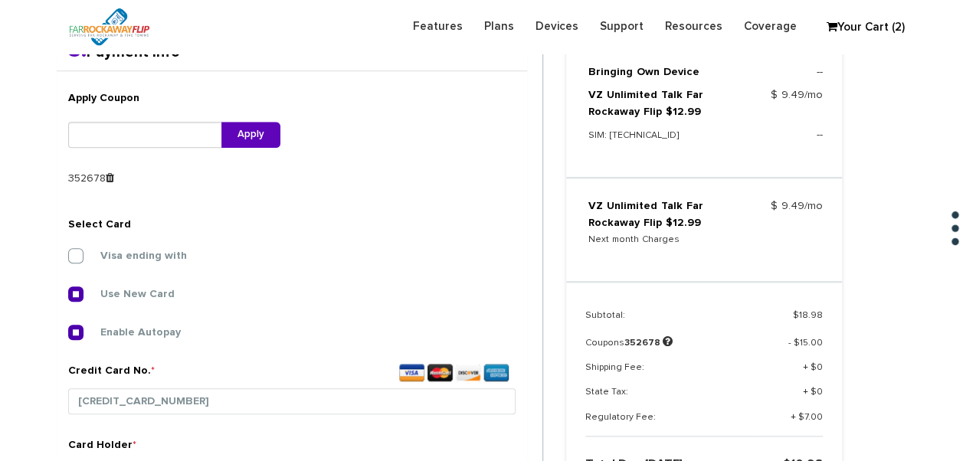
click at [109, 176] on icon at bounding box center [110, 177] width 8 height 11
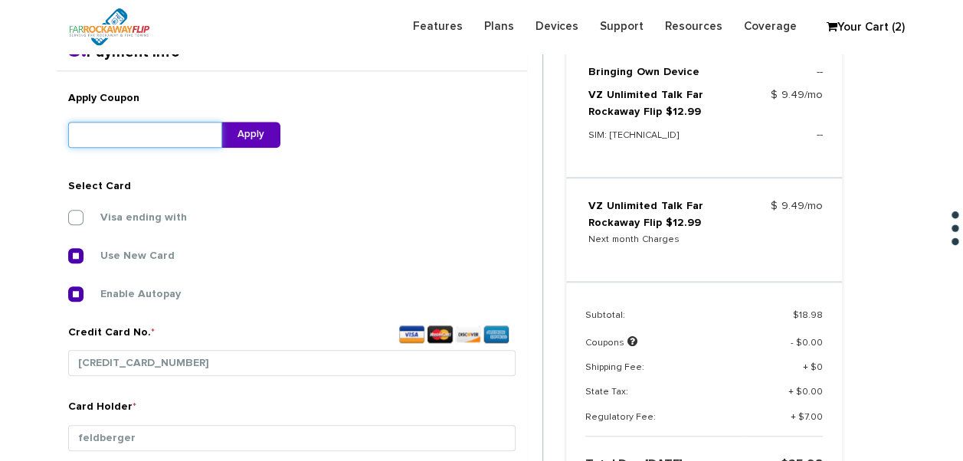
click at [182, 143] on input "text" at bounding box center [145, 135] width 154 height 26
type input "352678"
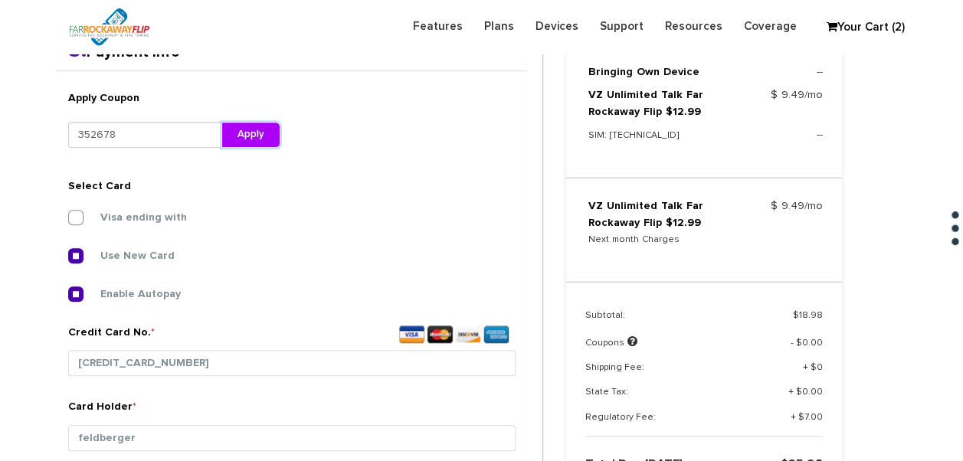
click at [242, 127] on button "Apply" at bounding box center [250, 135] width 59 height 26
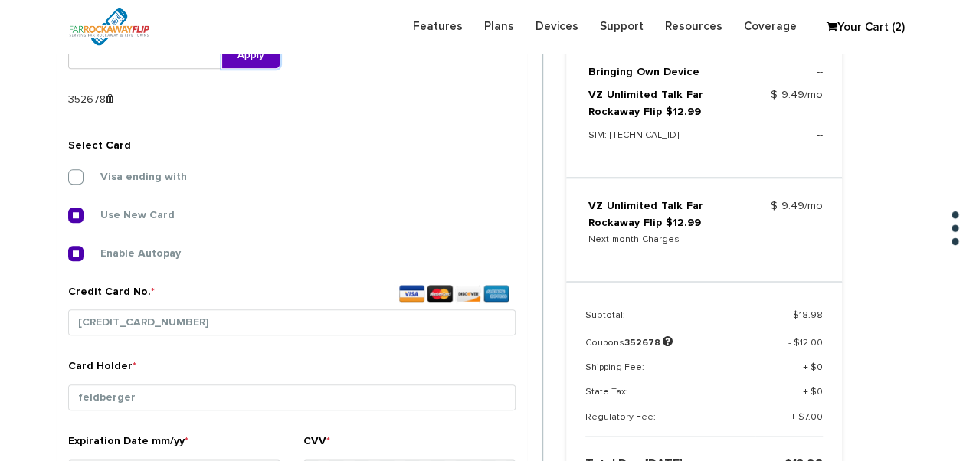
scroll to position [567, 0]
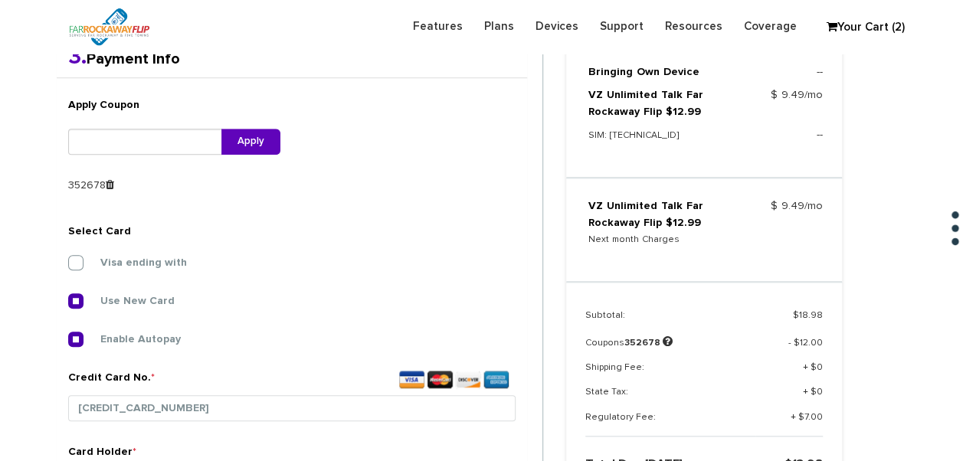
click at [110, 181] on icon at bounding box center [110, 184] width 8 height 11
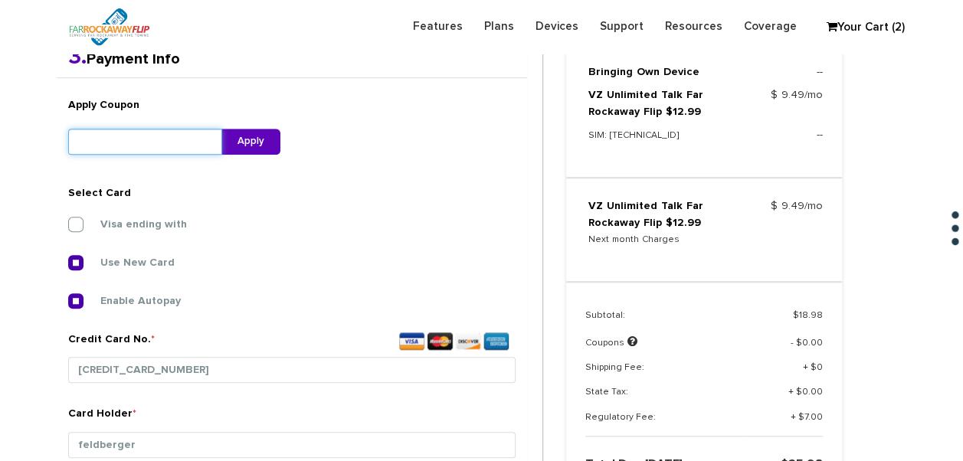
click at [147, 141] on input "text" at bounding box center [145, 142] width 154 height 26
type input "352678"
click at [248, 153] on button "Apply" at bounding box center [250, 142] width 59 height 26
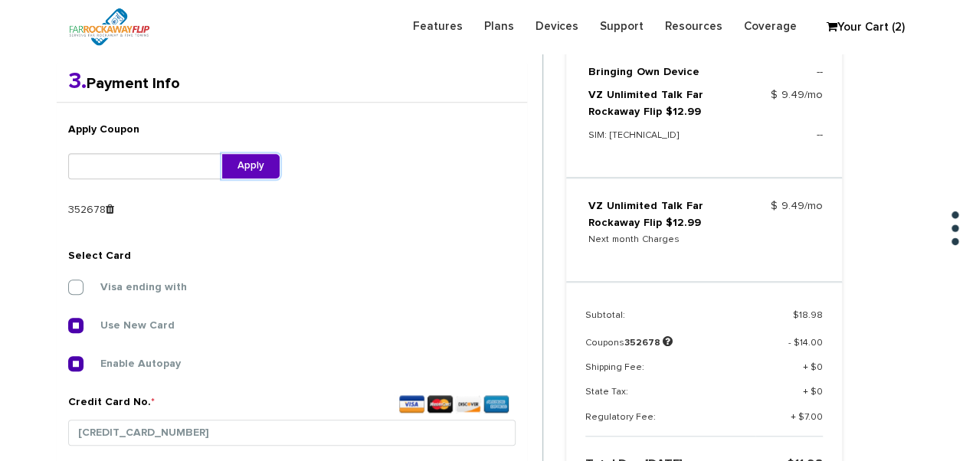
scroll to position [529, 0]
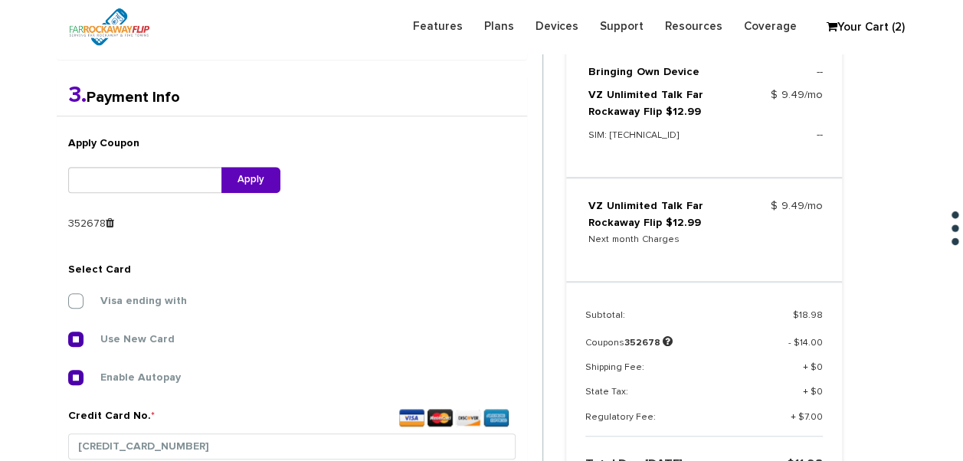
click at [112, 224] on icon at bounding box center [110, 223] width 8 height 11
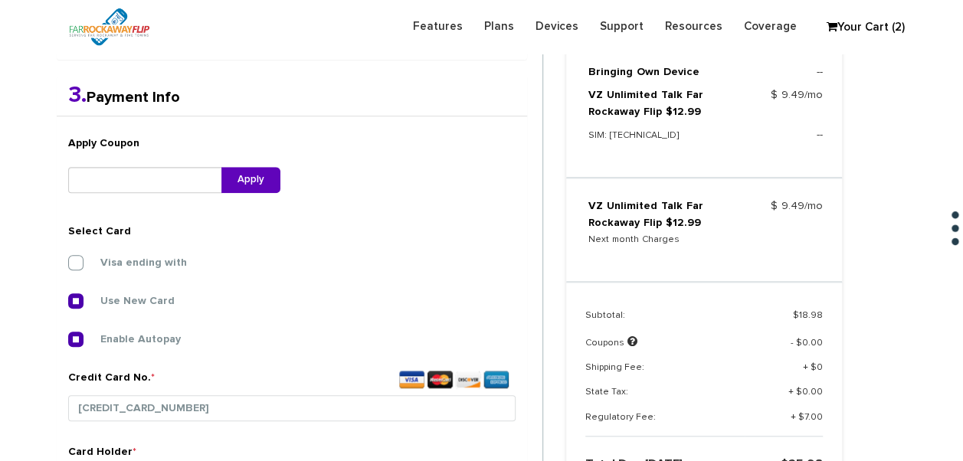
drag, startPoint x: 120, startPoint y: 193, endPoint x: 123, endPoint y: 184, distance: 9.5
click at [120, 192] on div "Apply Coupon Apply" at bounding box center [174, 172] width 235 height 88
click at [123, 184] on input "text" at bounding box center [145, 180] width 154 height 26
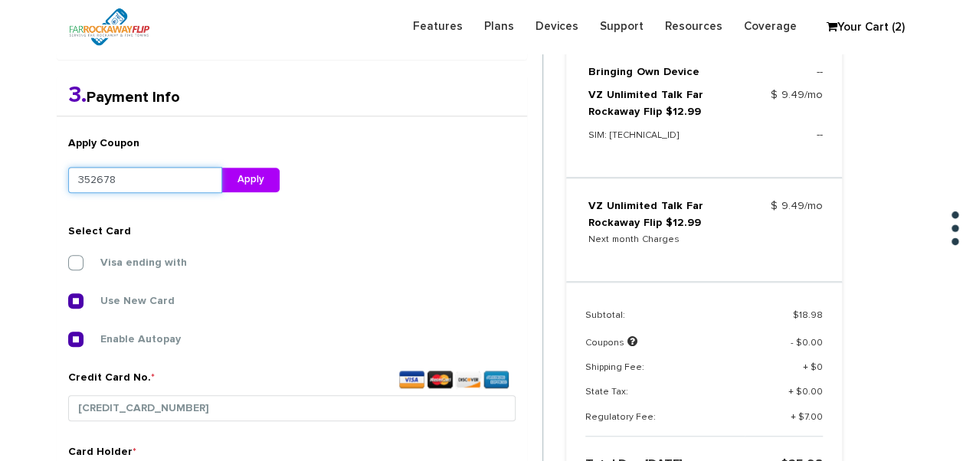
type input "352678"
click at [256, 183] on button "Apply" at bounding box center [250, 180] width 59 height 26
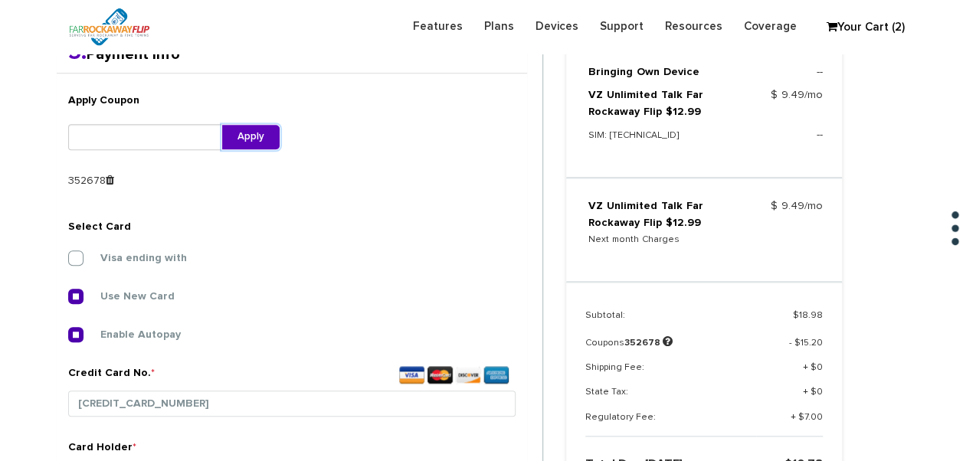
scroll to position [559, 0]
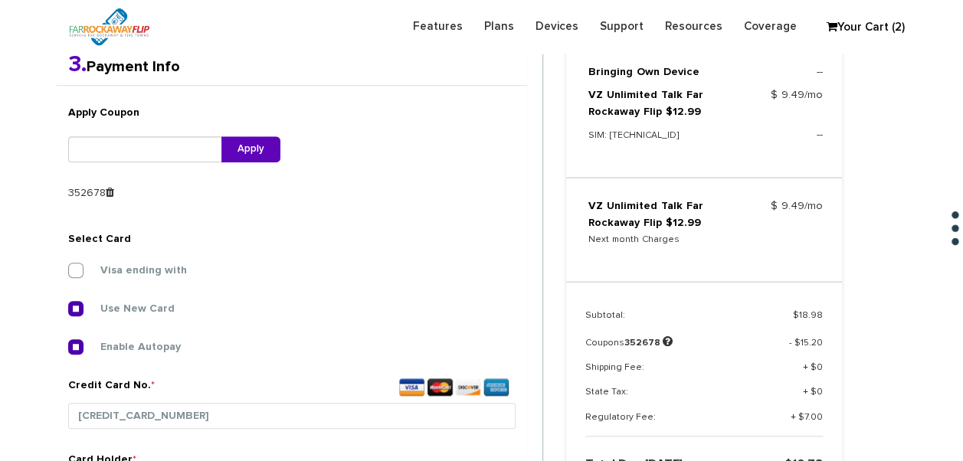
click at [112, 196] on div "352678" at bounding box center [174, 192] width 212 height 15
click at [109, 187] on icon at bounding box center [110, 192] width 8 height 11
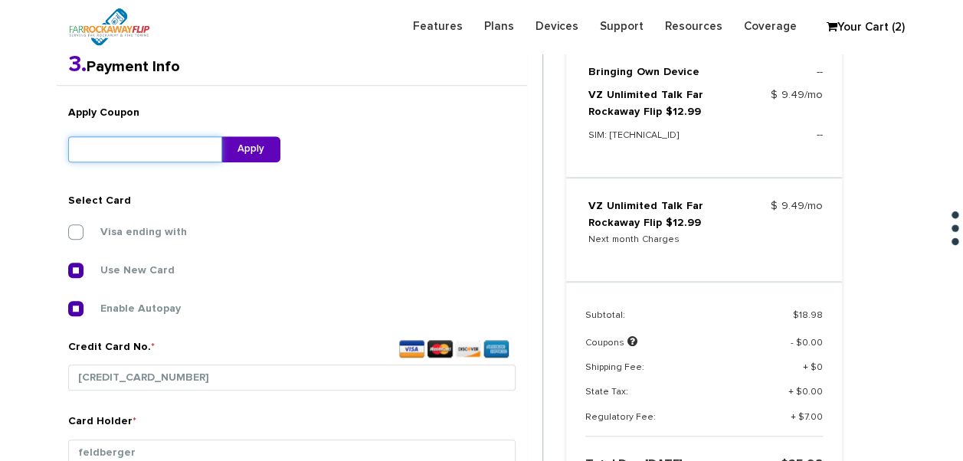
click at [124, 152] on input "text" at bounding box center [145, 149] width 154 height 26
type input "352678"
click at [231, 148] on button "Apply" at bounding box center [250, 149] width 59 height 26
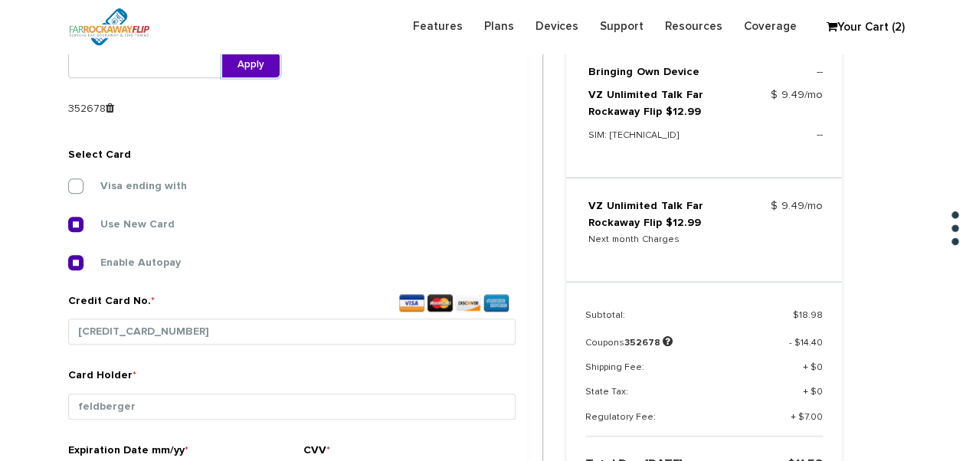
scroll to position [490, 0]
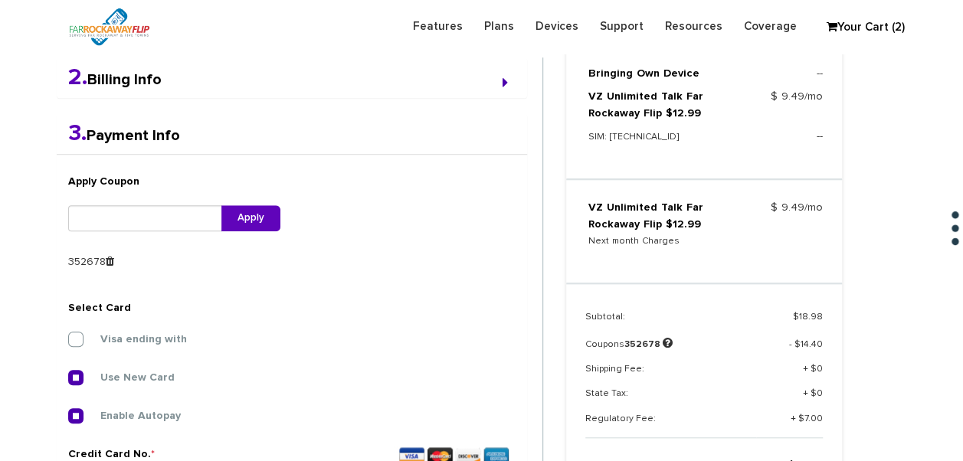
click at [106, 265] on icon at bounding box center [110, 261] width 8 height 11
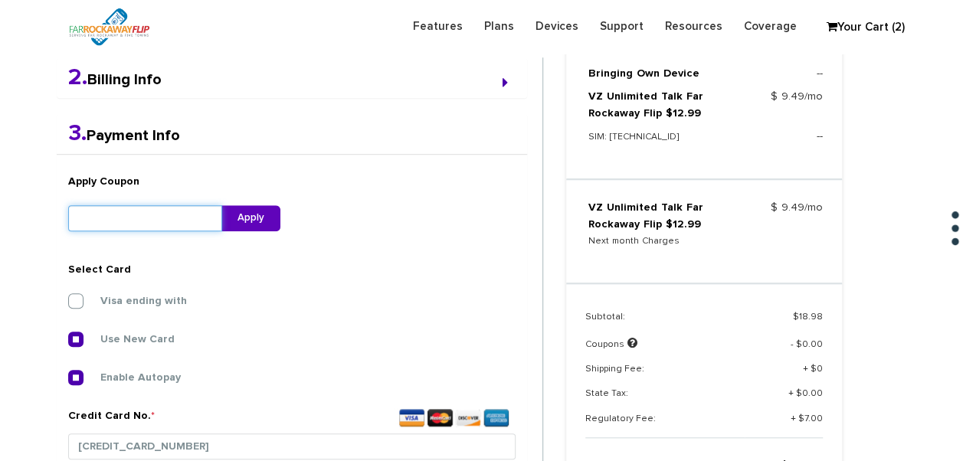
click at [114, 230] on input "text" at bounding box center [145, 218] width 154 height 26
type input "352678"
click at [260, 213] on button "Apply" at bounding box center [250, 218] width 59 height 26
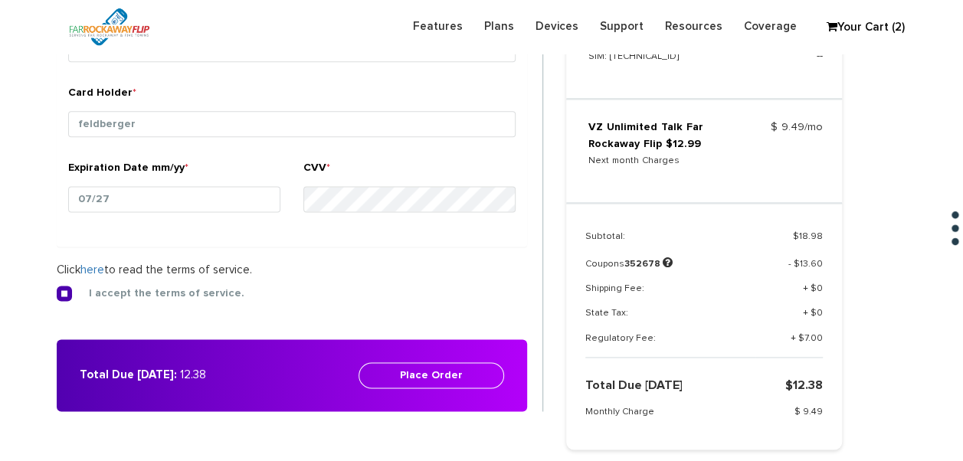
scroll to position [950, 0]
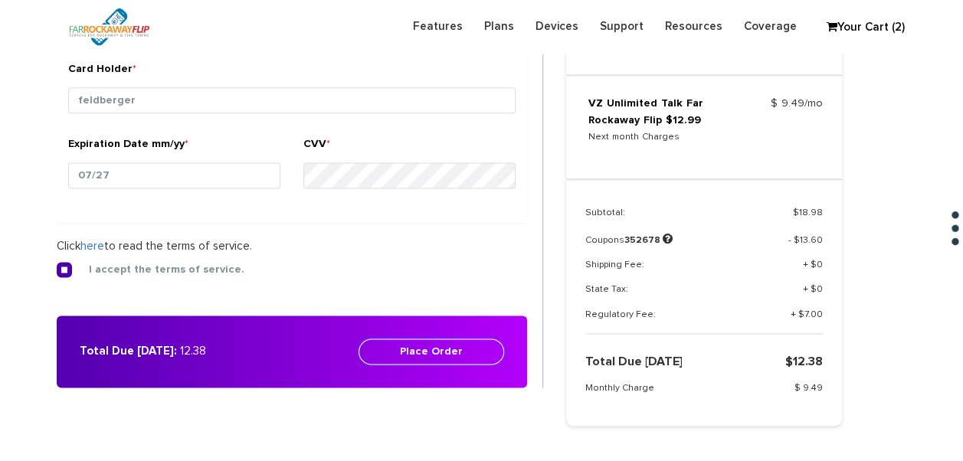
click at [442, 348] on button "Place Order" at bounding box center [432, 352] width 146 height 26
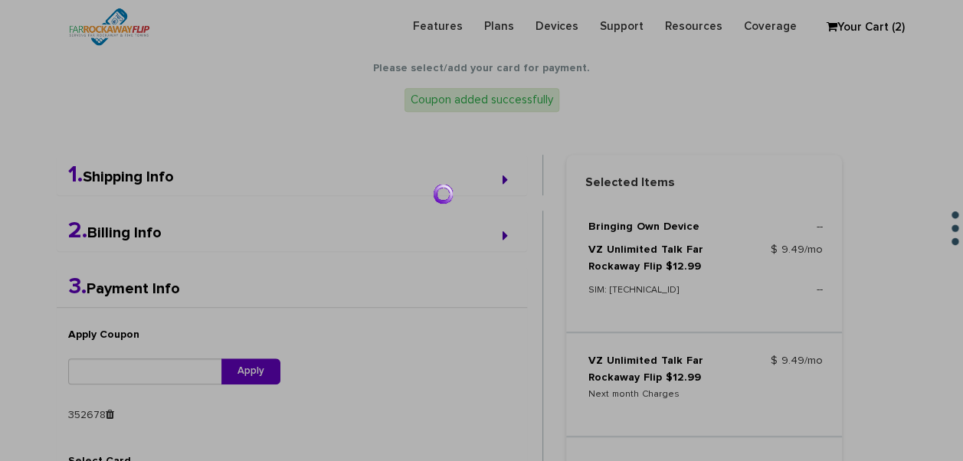
scroll to position [260, 0]
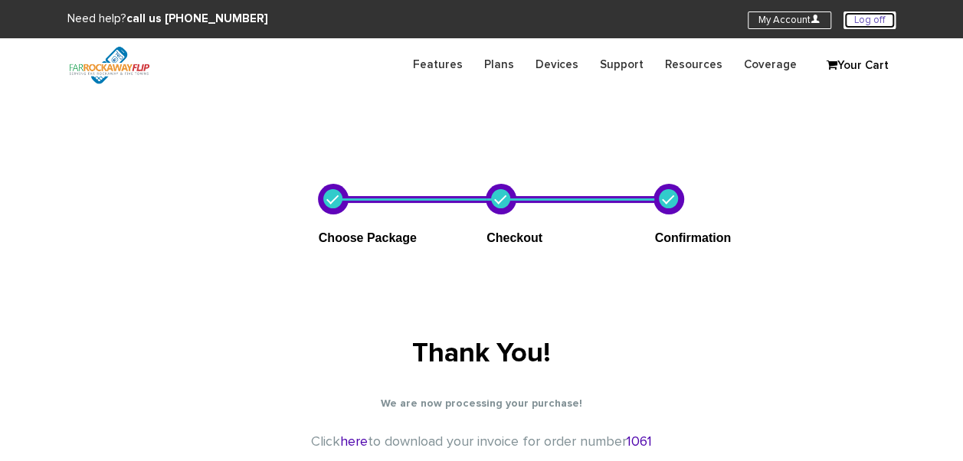
click at [864, 18] on link "Log off" at bounding box center [870, 20] width 52 height 18
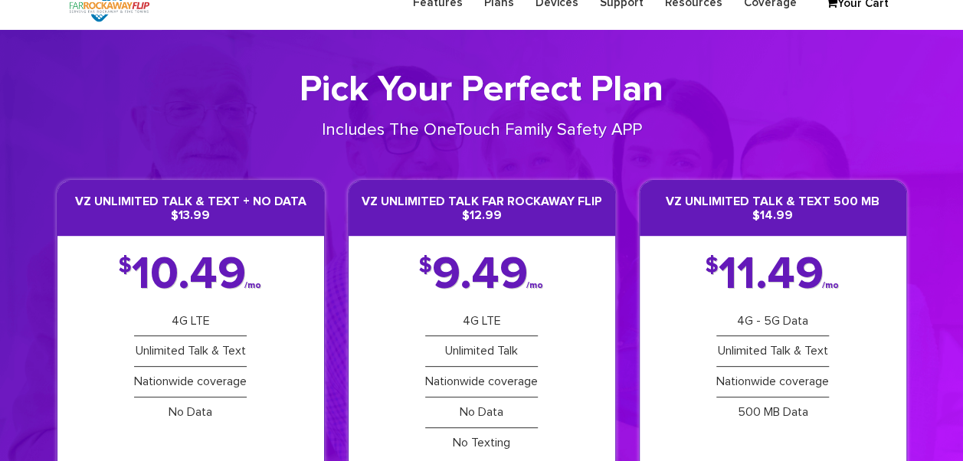
scroll to position [77, 0]
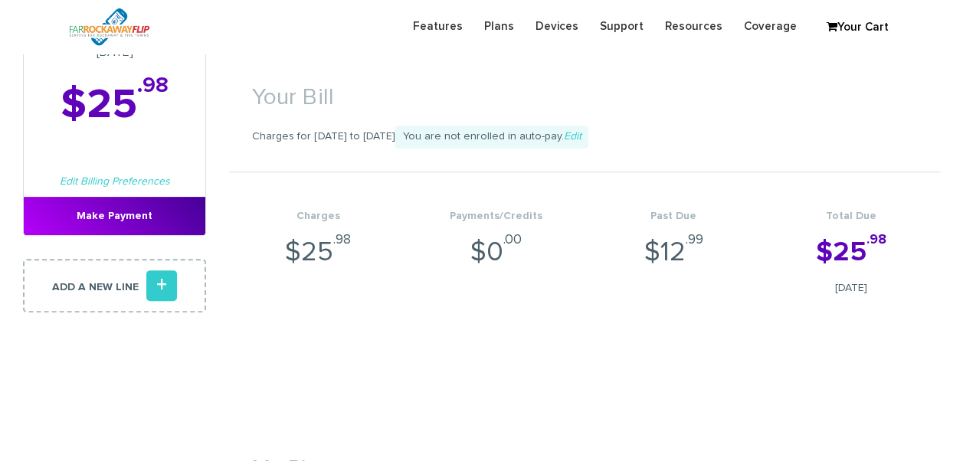
scroll to position [306, 0]
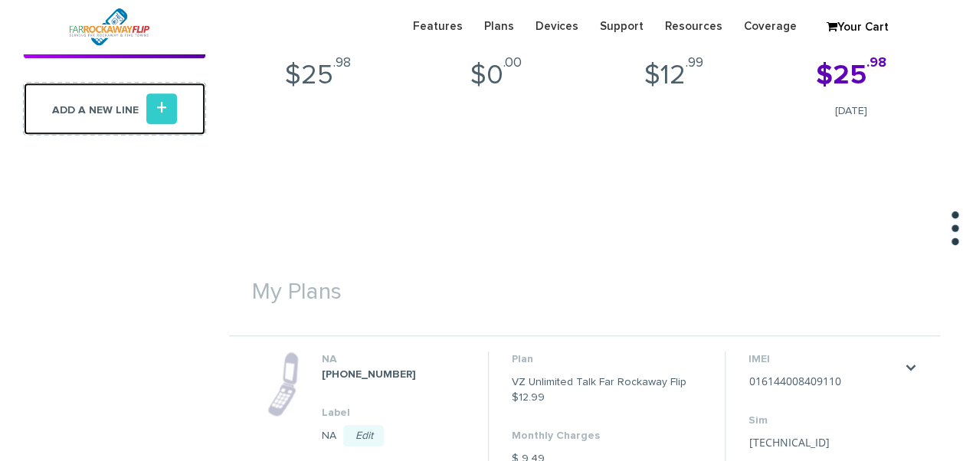
click at [164, 110] on icon "+" at bounding box center [161, 108] width 31 height 31
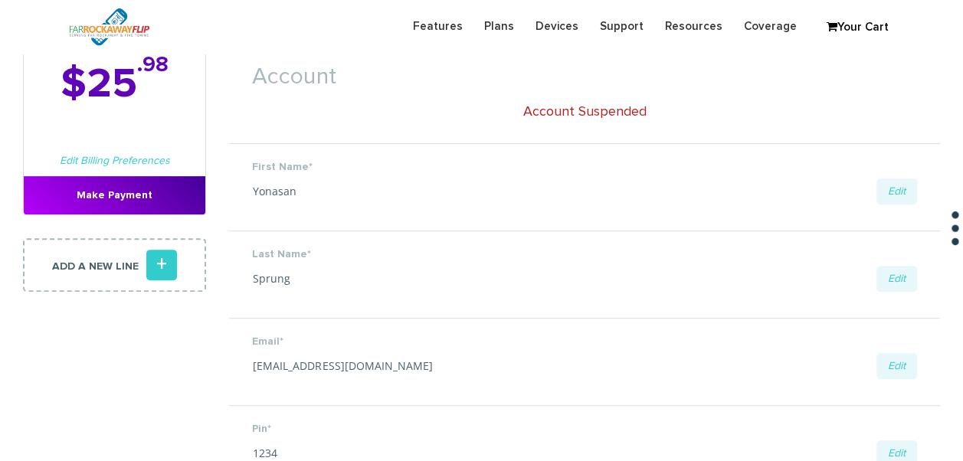
scroll to position [230, 0]
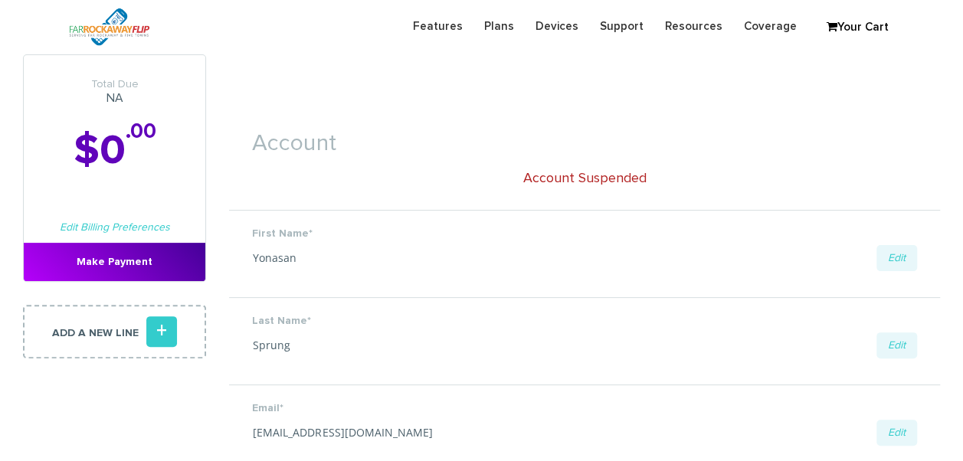
scroll to position [61, 0]
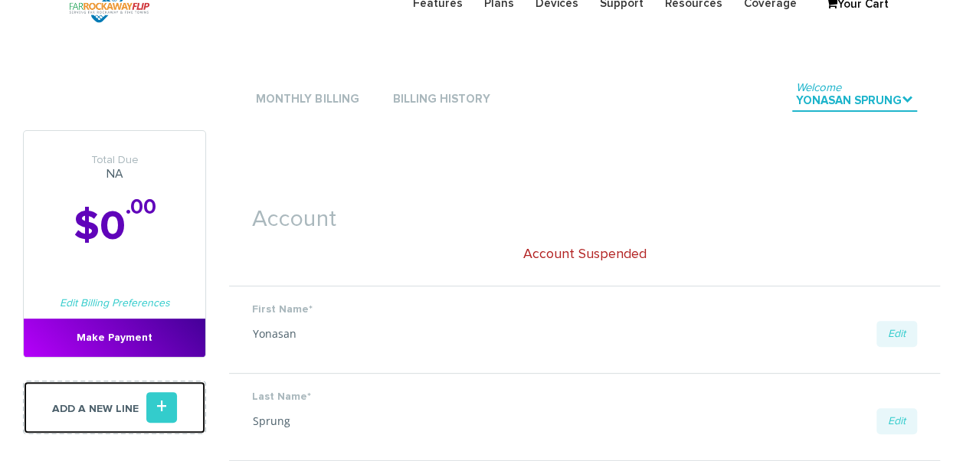
click at [178, 392] on link "Add a new line +" at bounding box center [114, 408] width 183 height 54
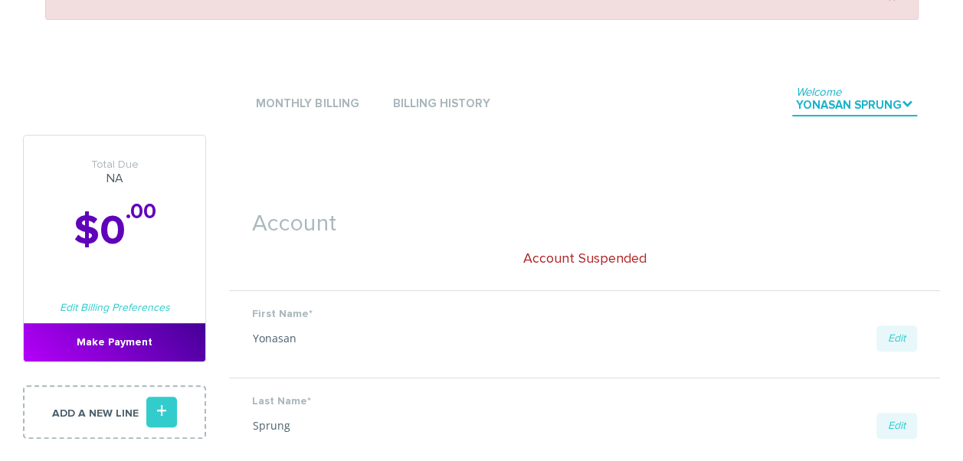
scroll to position [77, 0]
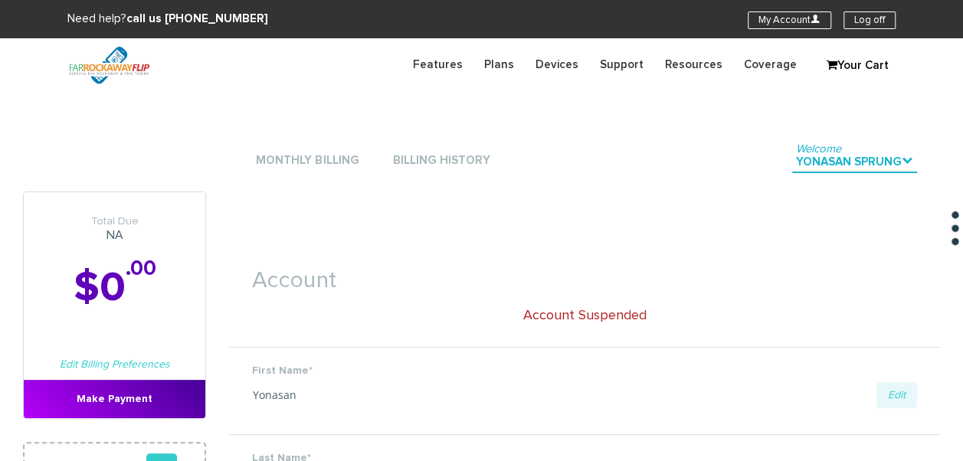
scroll to position [230, 0]
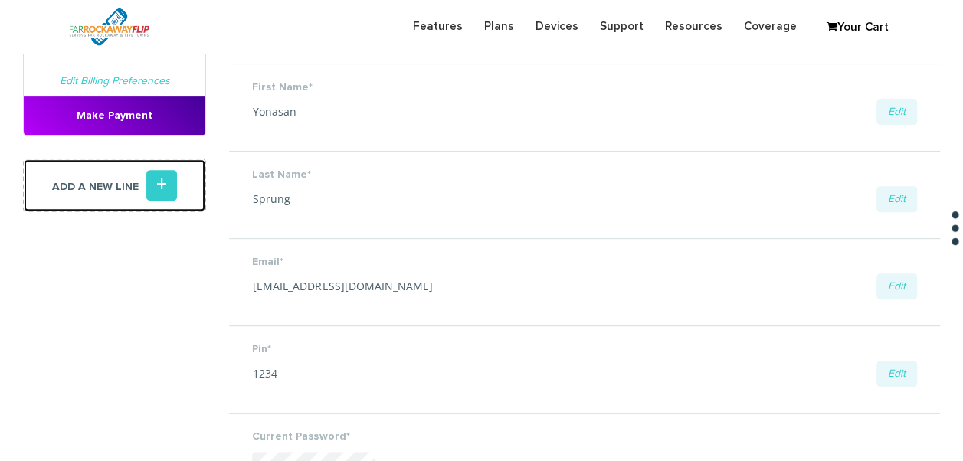
click at [159, 185] on icon "+" at bounding box center [161, 185] width 31 height 31
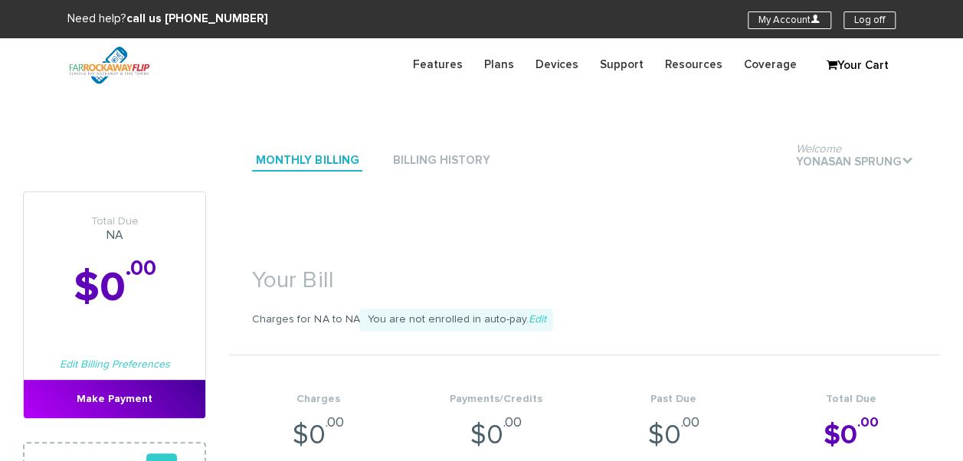
scroll to position [230, 0]
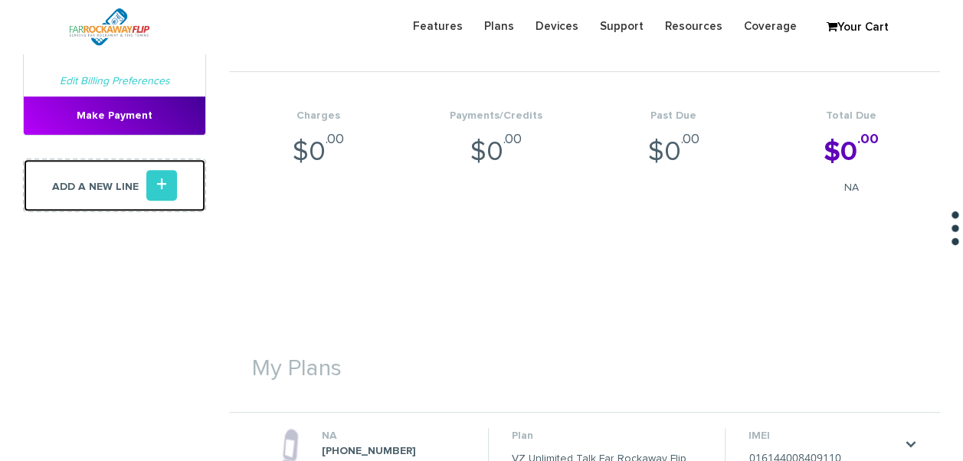
click at [144, 191] on link "Add a new line +" at bounding box center [114, 186] width 183 height 54
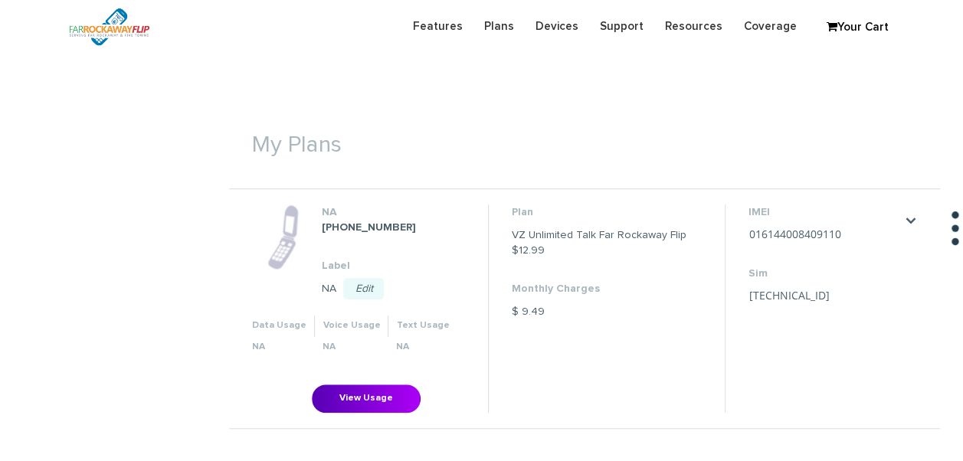
scroll to position [536, 0]
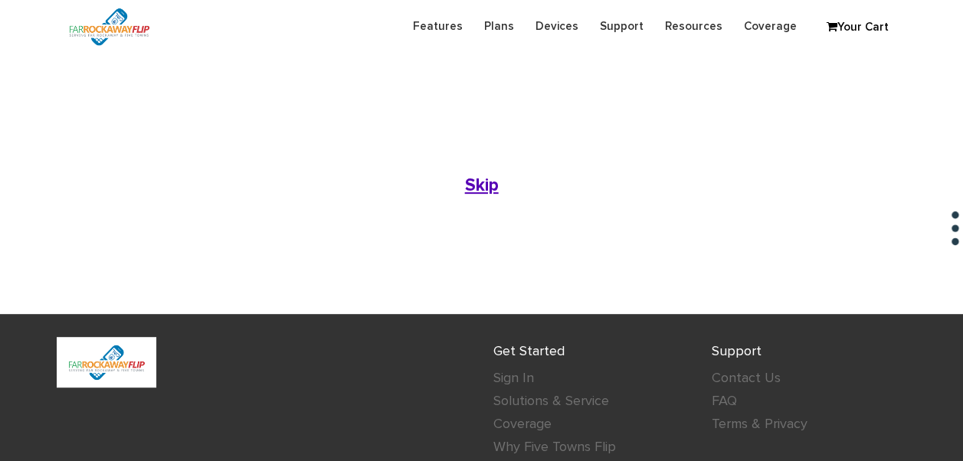
scroll to position [77, 0]
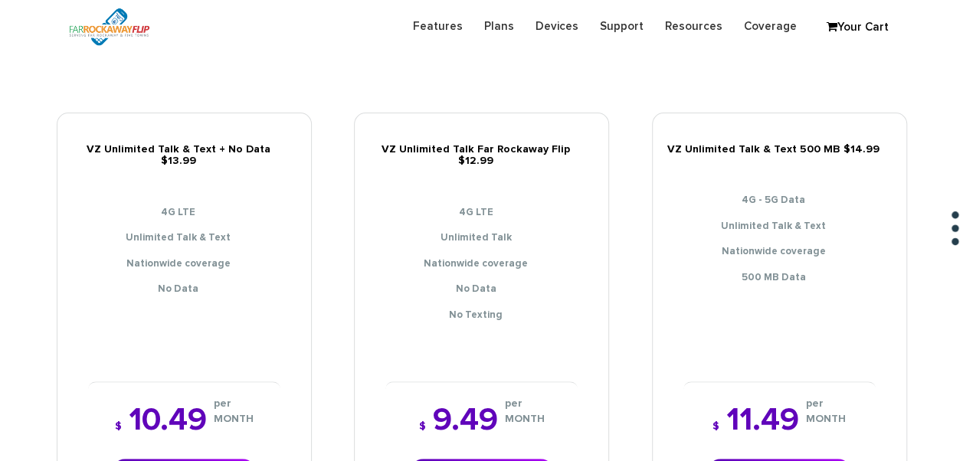
scroll to position [306, 0]
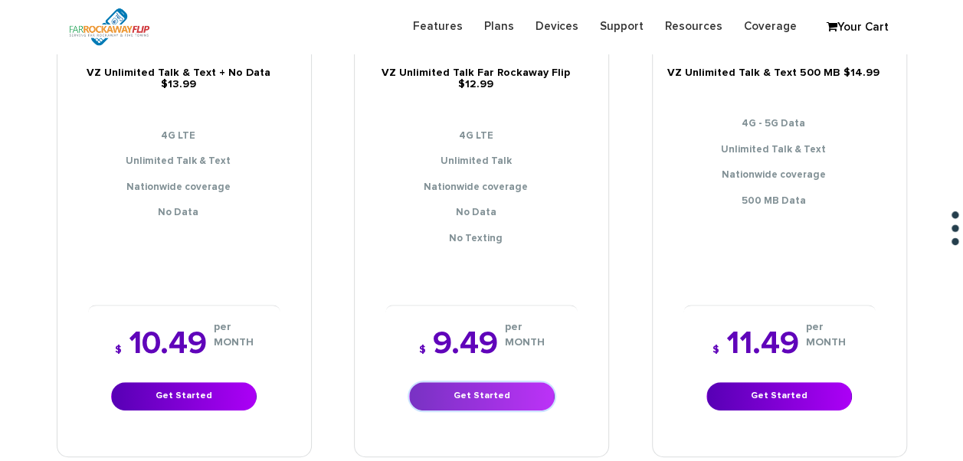
click at [502, 382] on link "Get Started" at bounding box center [482, 396] width 146 height 28
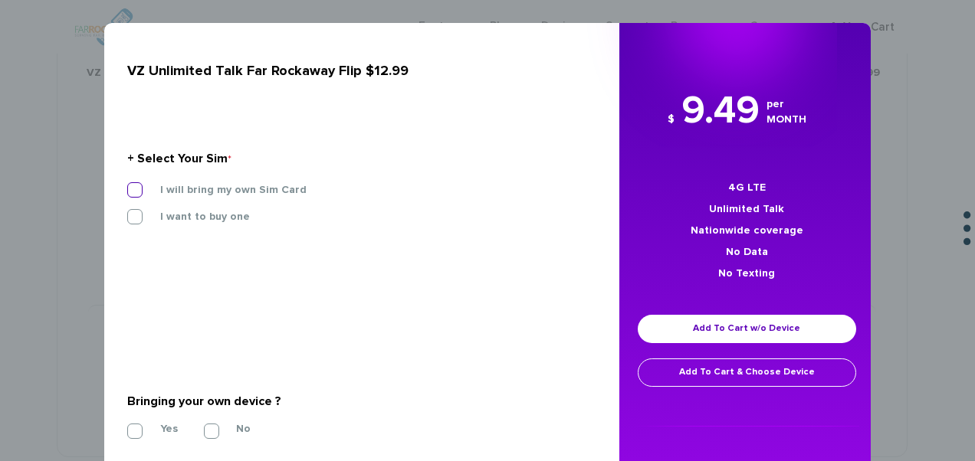
click at [213, 188] on label "I will bring my own Sim Card" at bounding box center [221, 190] width 169 height 14
click at [127, 185] on input "I will bring my own Sim Card" at bounding box center [127, 185] width 0 height 0
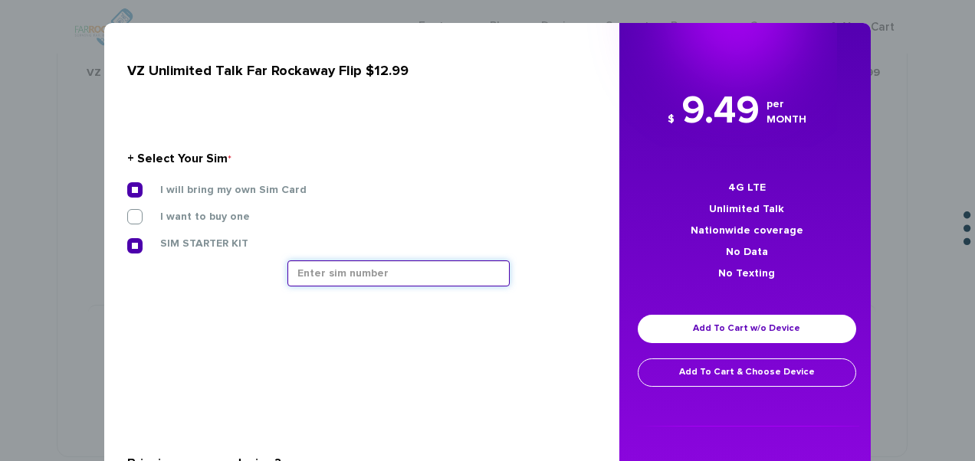
paste input "89148000011677116426"
type input "89148000011677116426"
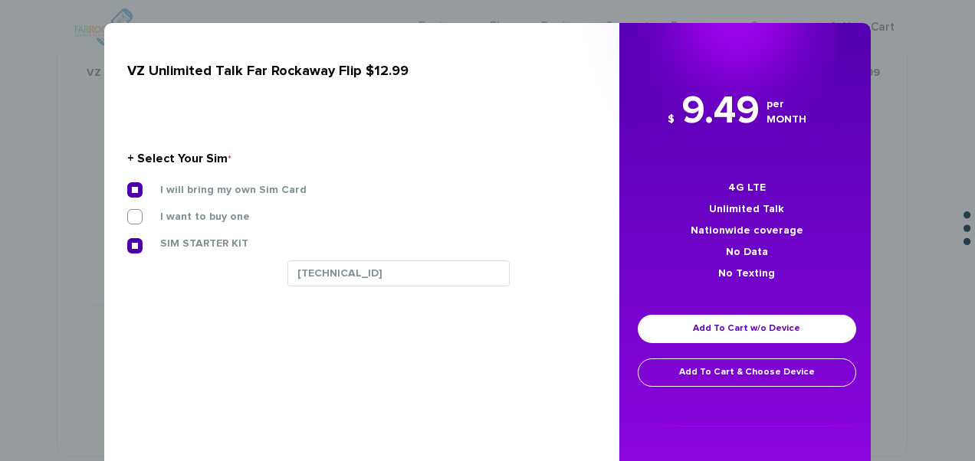
click at [80, 269] on div "× VZ Unlimited Talk Far Rockaway Flip $12.99 + Select Your Sim * I will bring m…" at bounding box center [487, 230] width 975 height 461
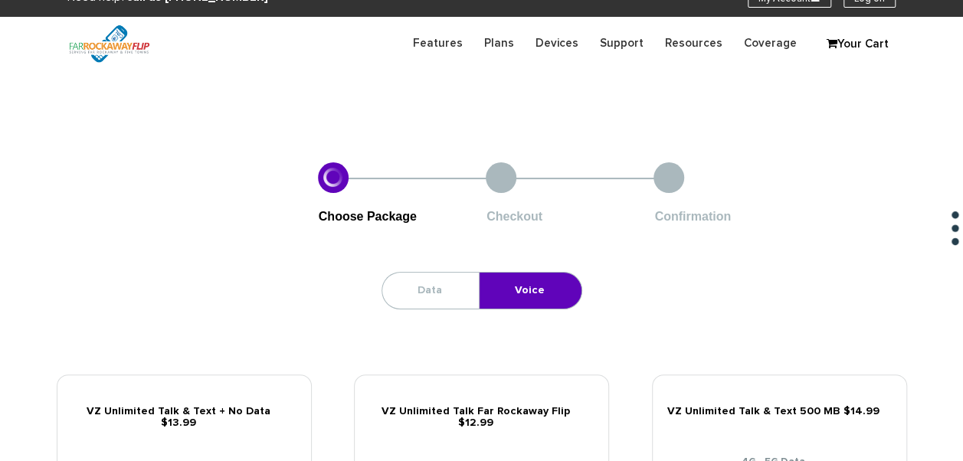
scroll to position [0, 0]
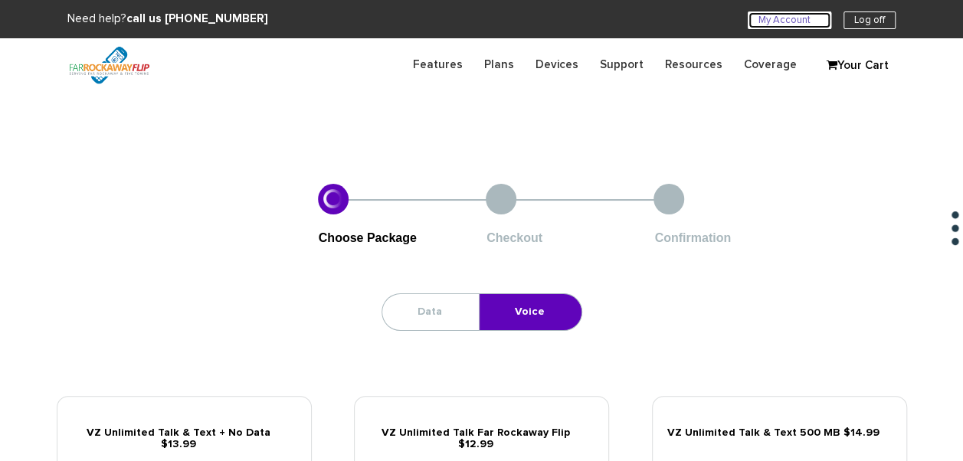
click at [808, 18] on link "My Account U" at bounding box center [790, 20] width 84 height 18
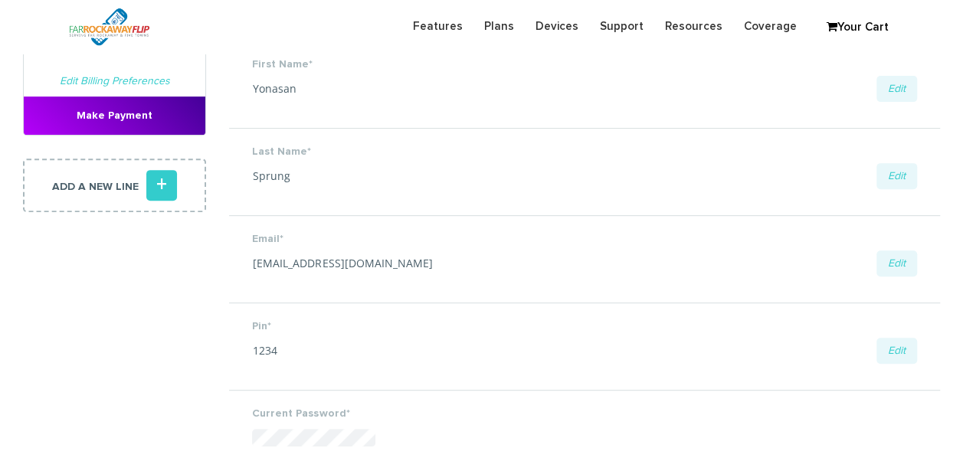
scroll to position [77, 0]
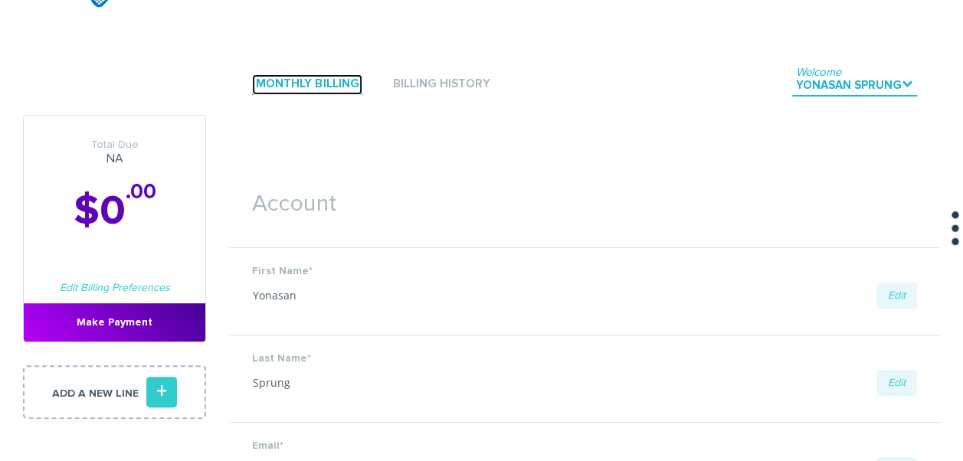
click at [291, 85] on link "Monthly Billing" at bounding box center [307, 84] width 110 height 21
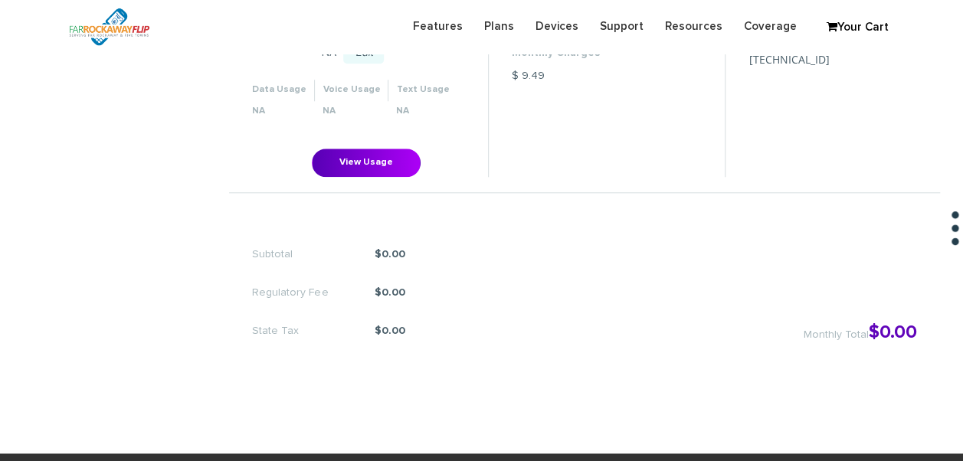
scroll to position [613, 0]
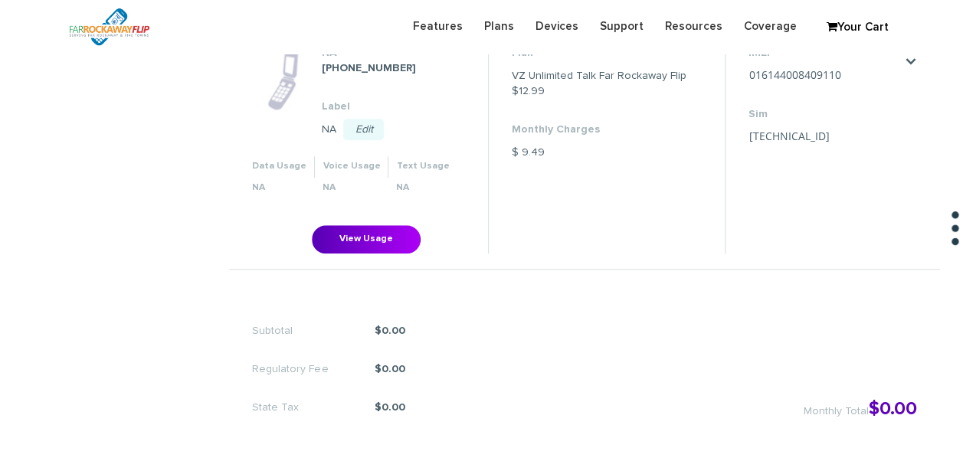
click at [820, 70] on li "IMEI 016144008409110 Save Cancel Sim 89148000011677116426 Save Cancel" at bounding box center [825, 149] width 200 height 208
click at [745, 72] on li "IMEI 016144008409110 Save Cancel Sim 89148000011677116426 Save Cancel" at bounding box center [825, 149] width 200 height 208
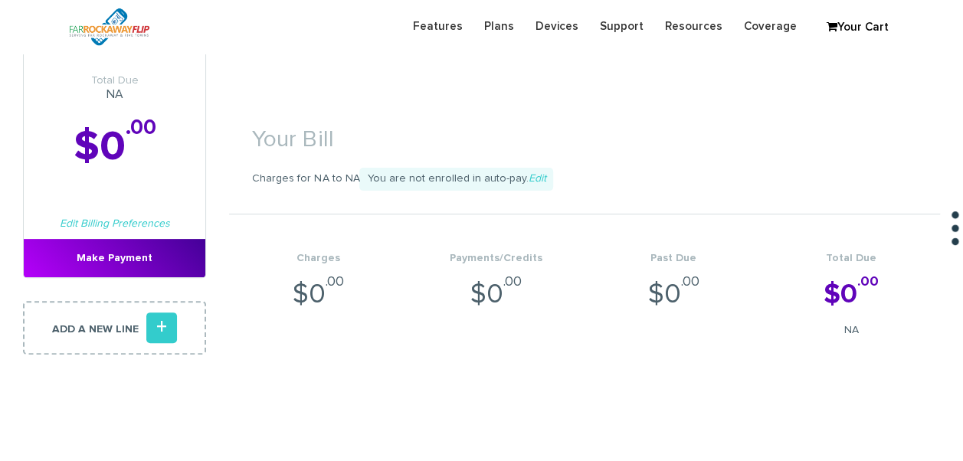
scroll to position [0, 0]
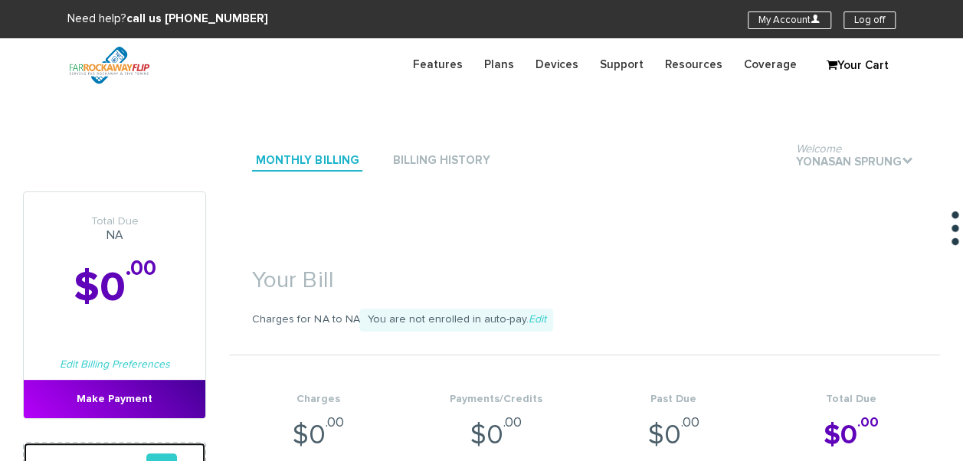
click at [170, 448] on link "Add a new line +" at bounding box center [114, 469] width 183 height 54
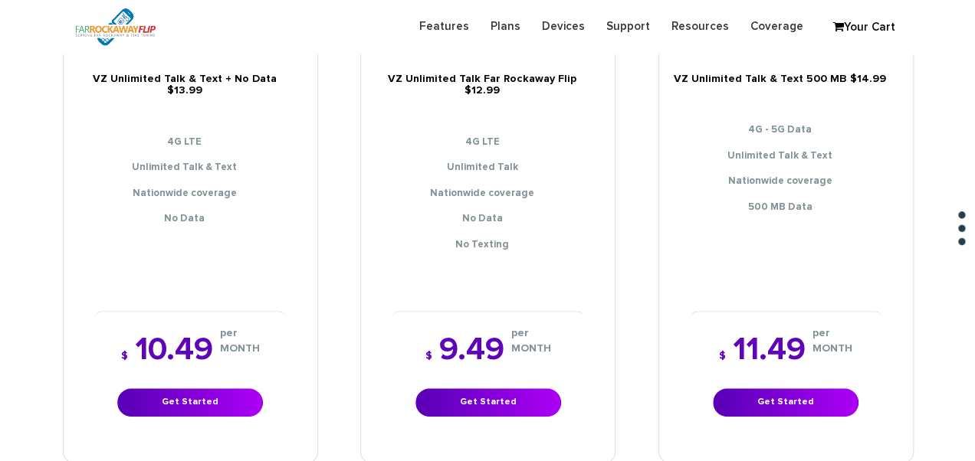
scroll to position [306, 0]
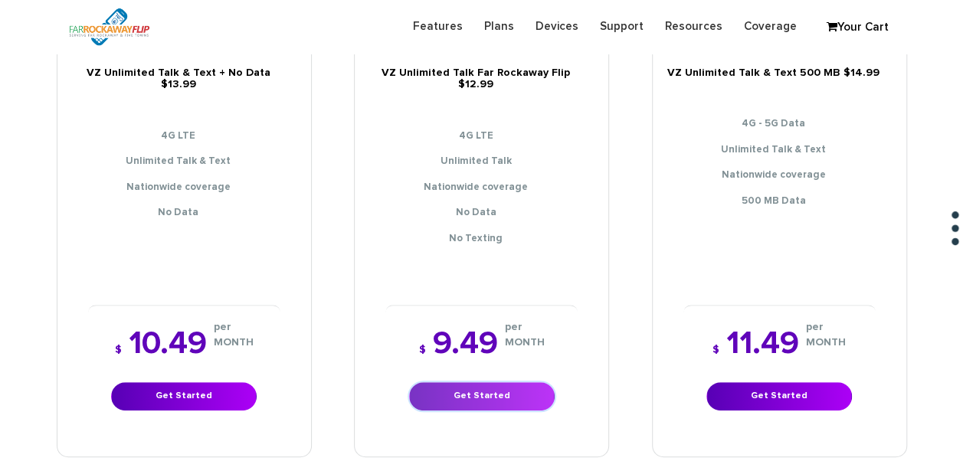
click at [514, 382] on link "Get Started" at bounding box center [482, 396] width 146 height 28
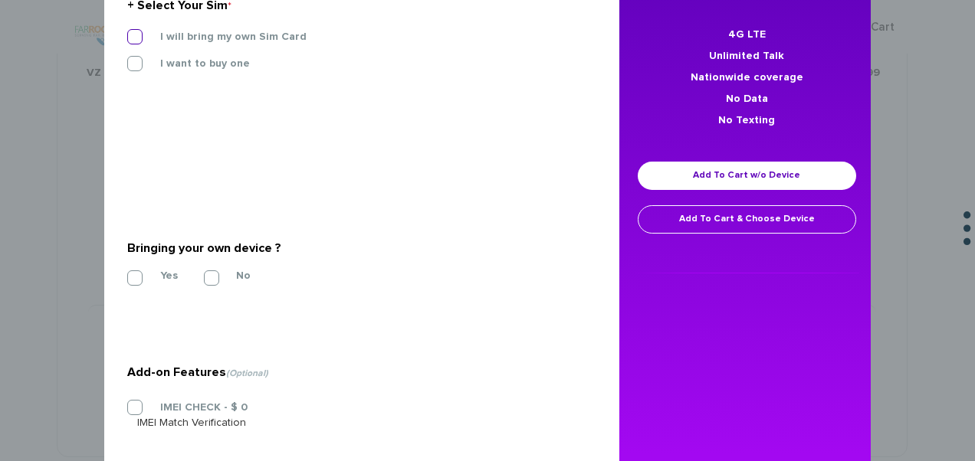
click at [216, 37] on label "I will bring my own Sim Card" at bounding box center [221, 37] width 169 height 14
click at [127, 32] on input "I will bring my own Sim Card" at bounding box center [127, 32] width 0 height 0
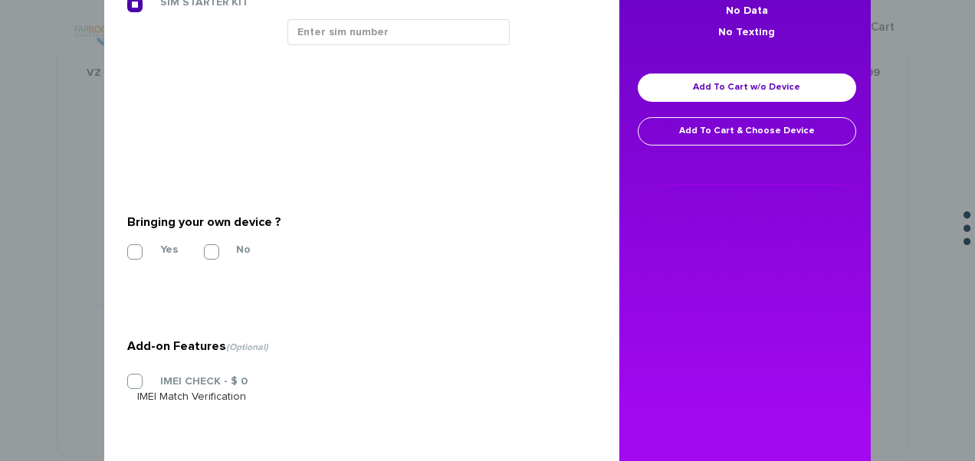
scroll to position [296, 0]
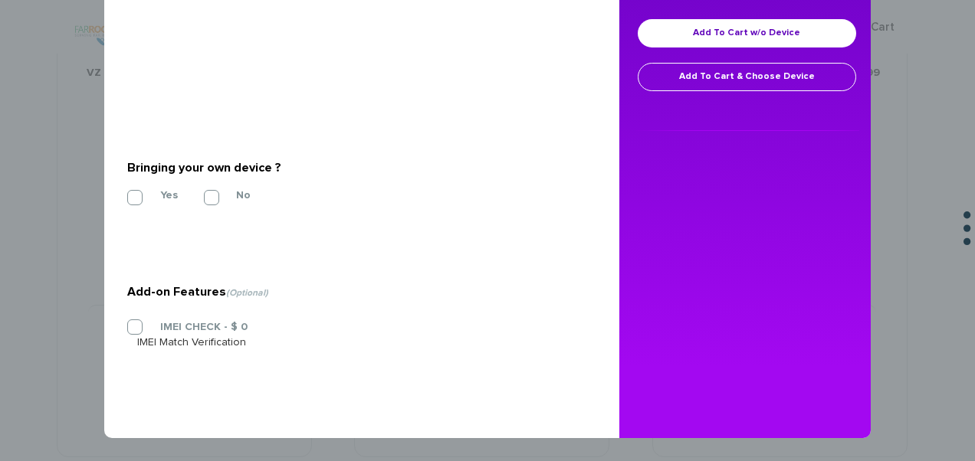
click at [136, 185] on section "Bringing your own device ? * Yes No" at bounding box center [355, 179] width 457 height 124
click at [139, 198] on label "Yes" at bounding box center [157, 195] width 41 height 14
click at [127, 193] on input "Yes" at bounding box center [127, 193] width 0 height 0
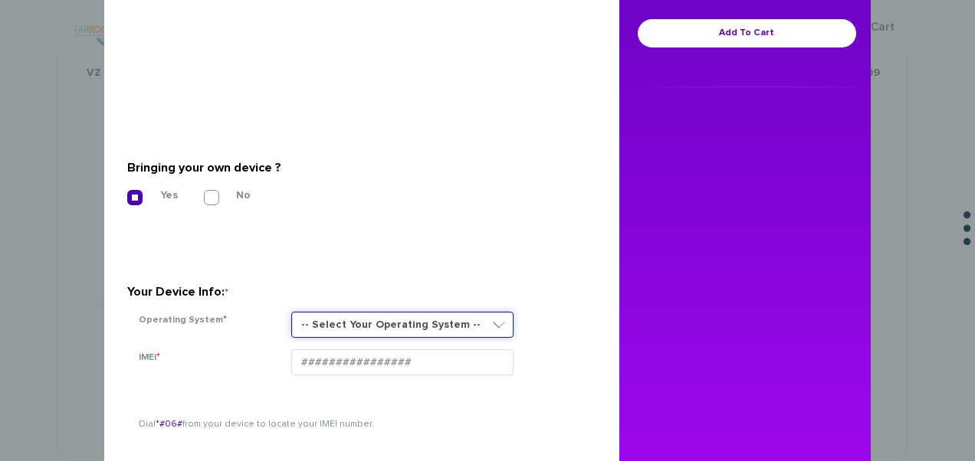
click at [330, 323] on select "-- Select Your Operating System -- ANDROID BLACKBERRY IOS NONE (BASIC PHONE) WI…" at bounding box center [402, 325] width 222 height 26
select select "NONE (BASIC PHONE)"
click at [291, 312] on select "-- Select Your Operating System -- ANDROID BLACKBERRY IOS NONE (BASIC PHONE) WI…" at bounding box center [402, 325] width 222 height 26
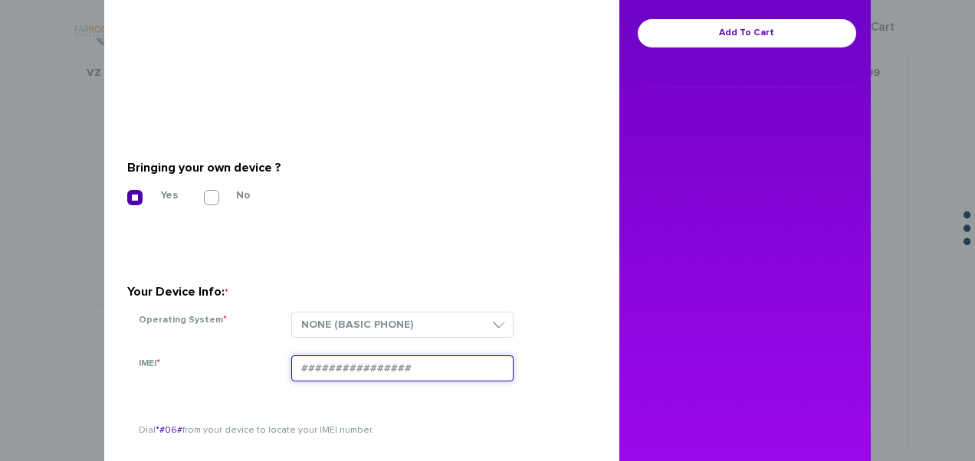
paste input "016144008409110"
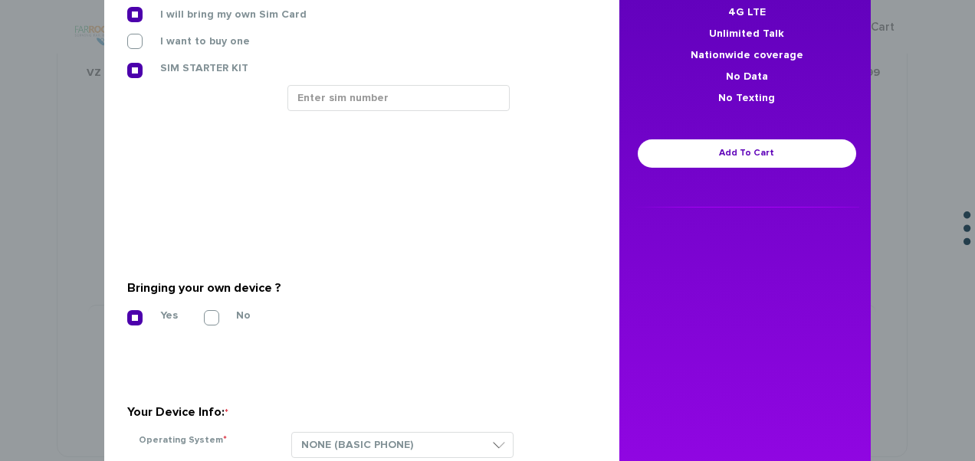
scroll to position [66, 0]
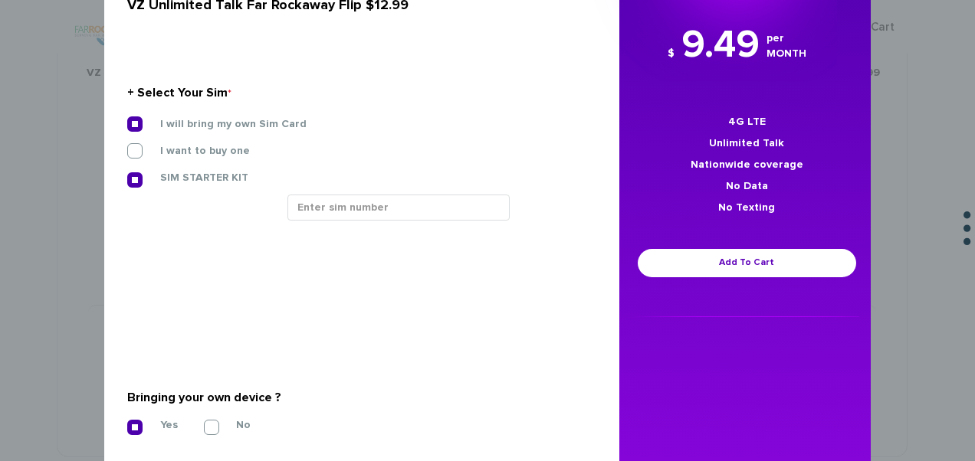
type input "016144008409110"
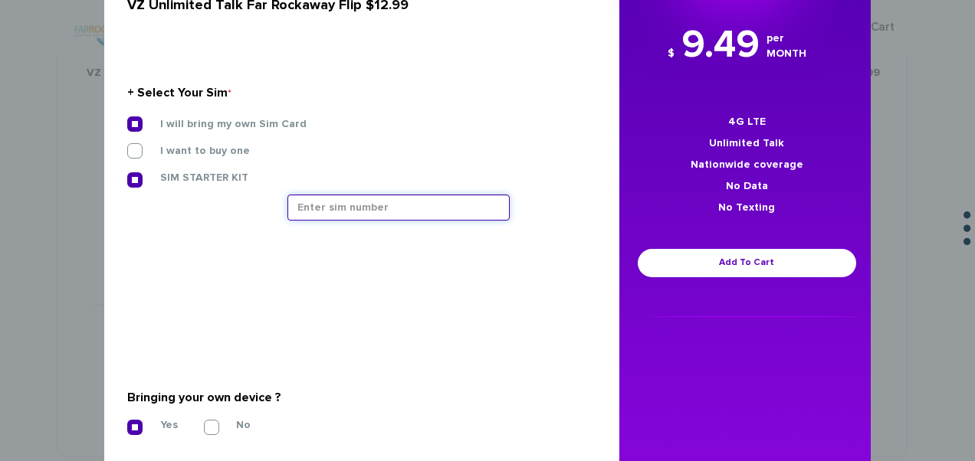
click at [315, 200] on input "text" at bounding box center [398, 208] width 222 height 26
paste input "[TECHNICAL_ID]"
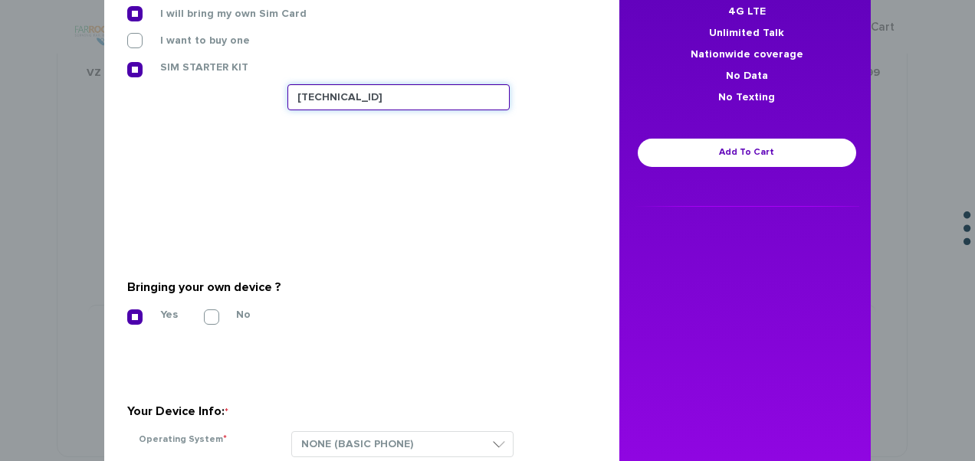
scroll to position [143, 0]
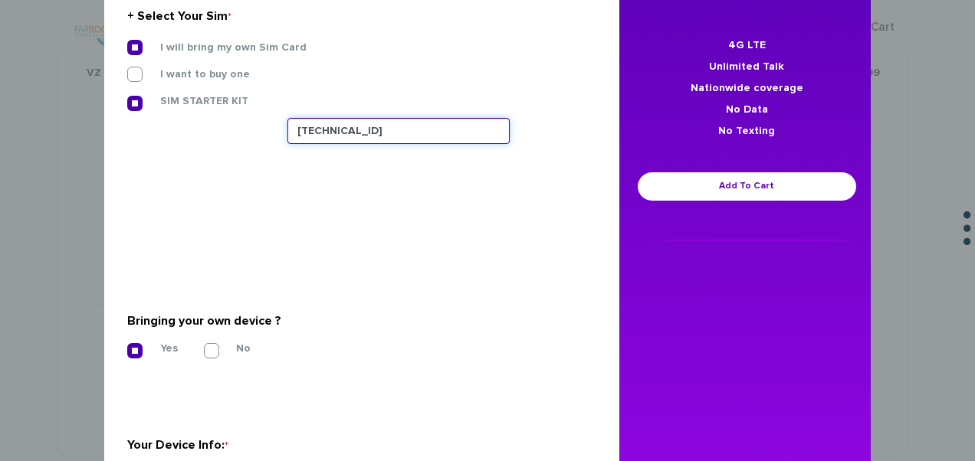
type input "[TECHNICAL_ID]"
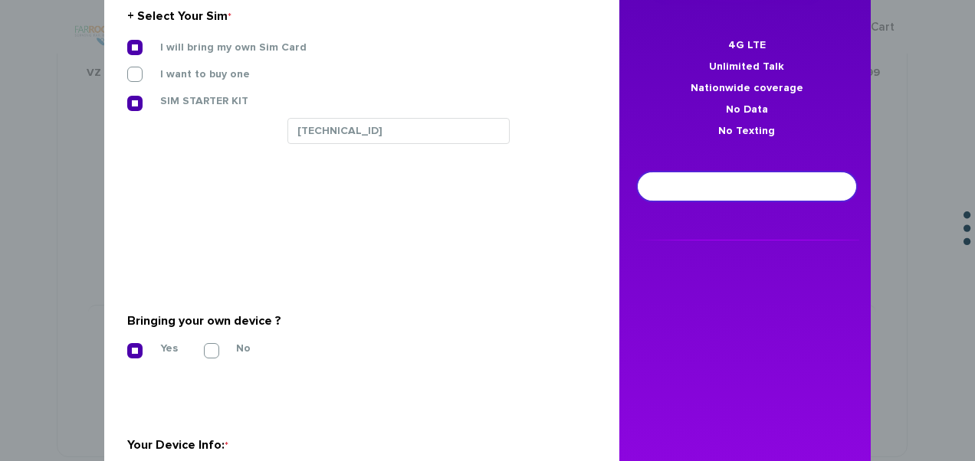
click at [689, 193] on link "Add To Cart" at bounding box center [746, 186] width 218 height 28
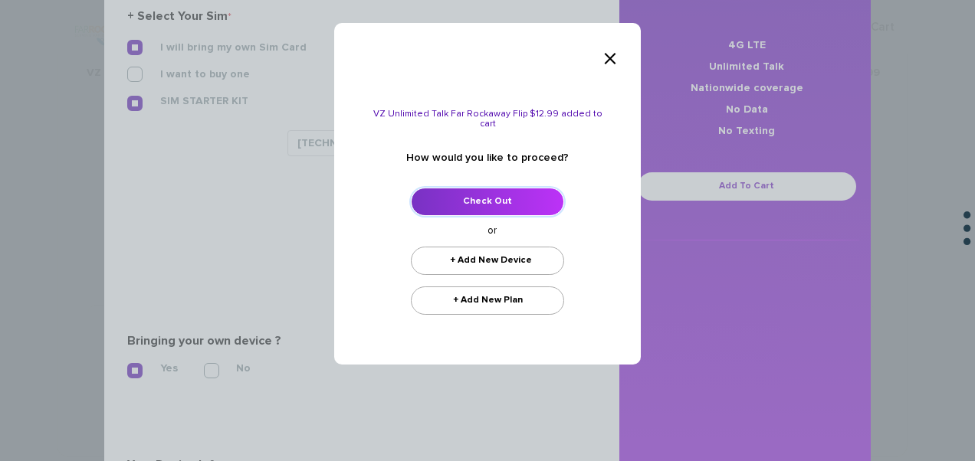
click at [465, 201] on link "Check Out" at bounding box center [487, 202] width 153 height 28
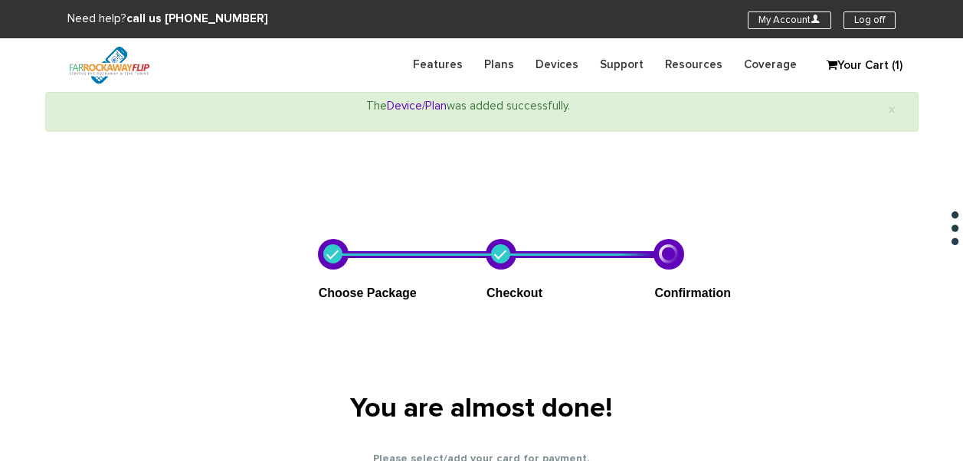
select select "NY"
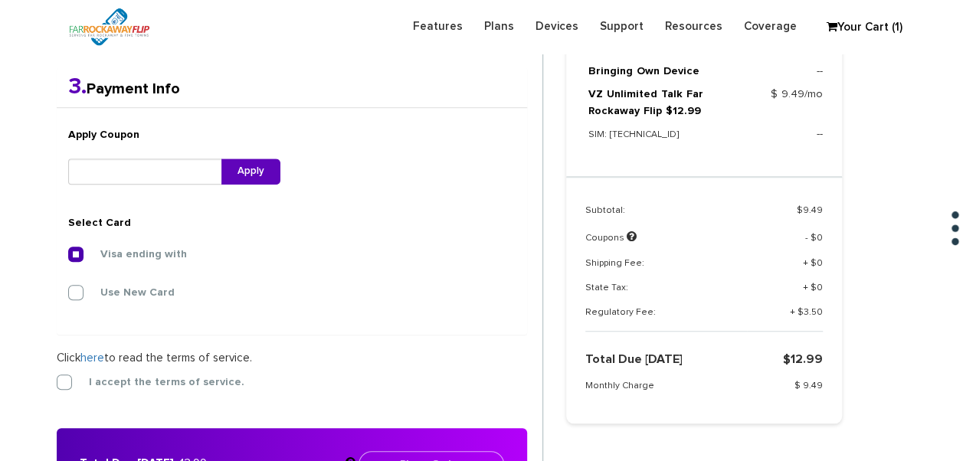
scroll to position [550, 0]
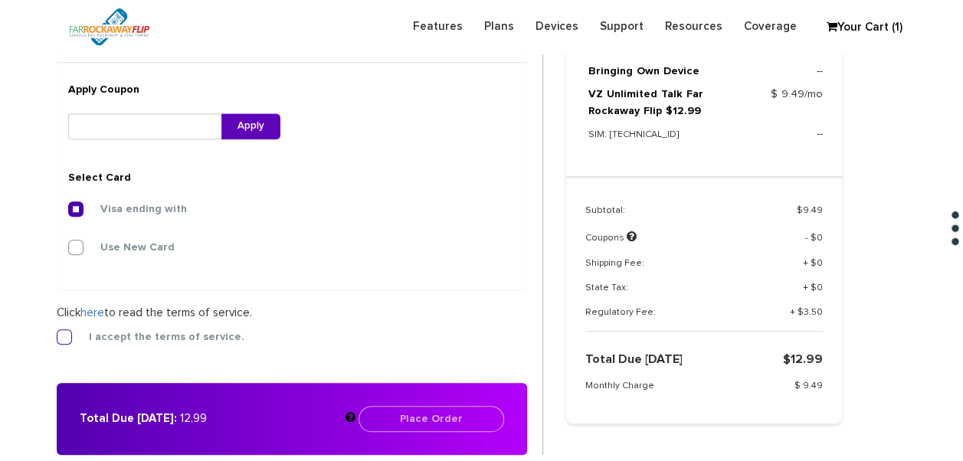
click at [136, 336] on label "I accept the terms of service." at bounding box center [155, 337] width 179 height 14
click at [57, 333] on input "I accept the terms of service." at bounding box center [57, 333] width 0 height 0
click at [445, 417] on button "Place Order" at bounding box center [432, 419] width 146 height 26
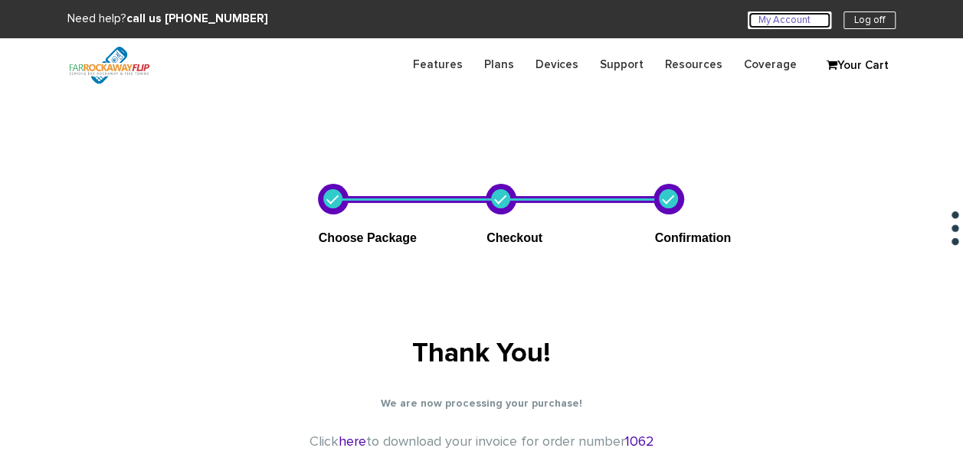
click at [780, 17] on link "My Account U" at bounding box center [790, 20] width 84 height 18
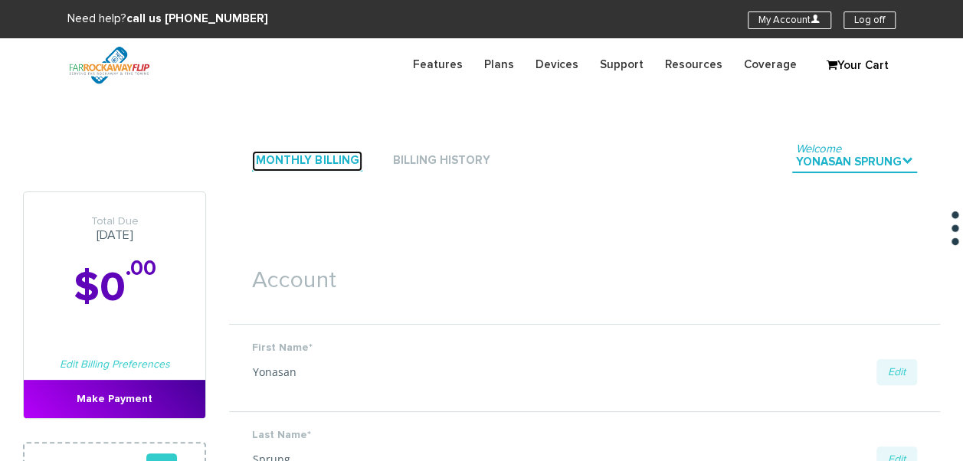
click at [339, 169] on link "Monthly Billing" at bounding box center [307, 161] width 110 height 21
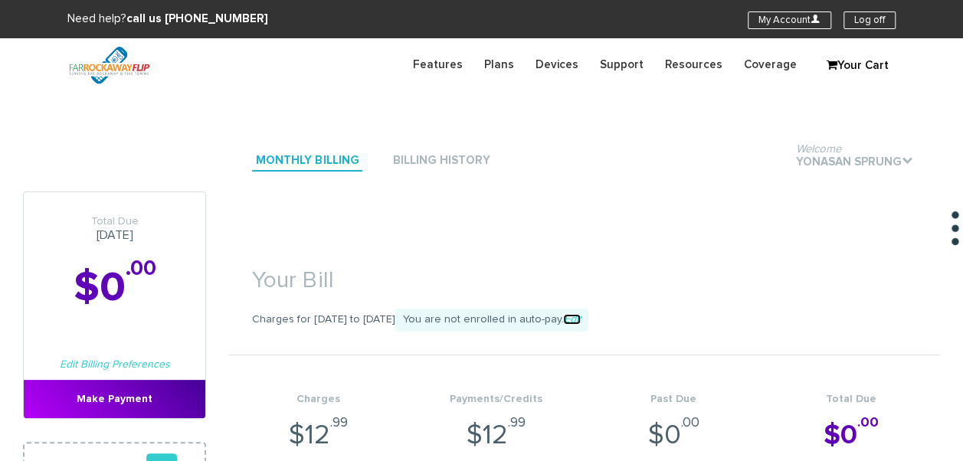
click at [581, 322] on link "Edit" at bounding box center [572, 319] width 18 height 11
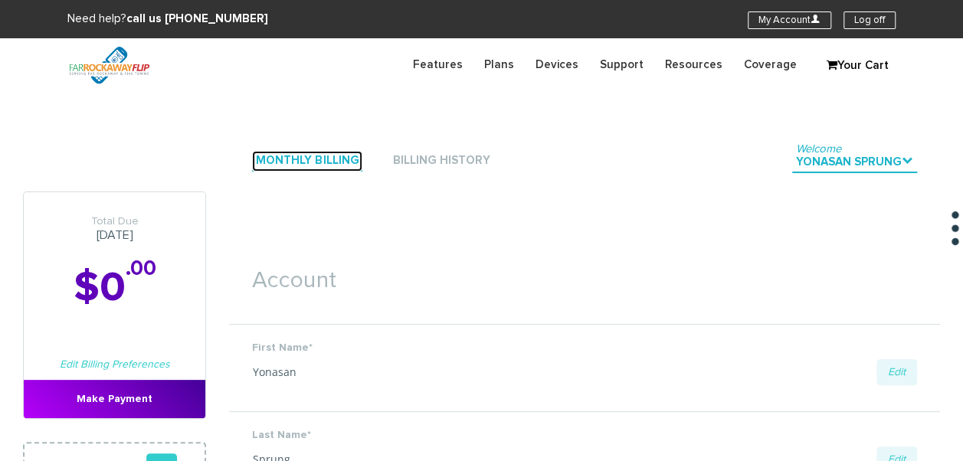
click at [348, 170] on link "Monthly Billing" at bounding box center [307, 161] width 110 height 21
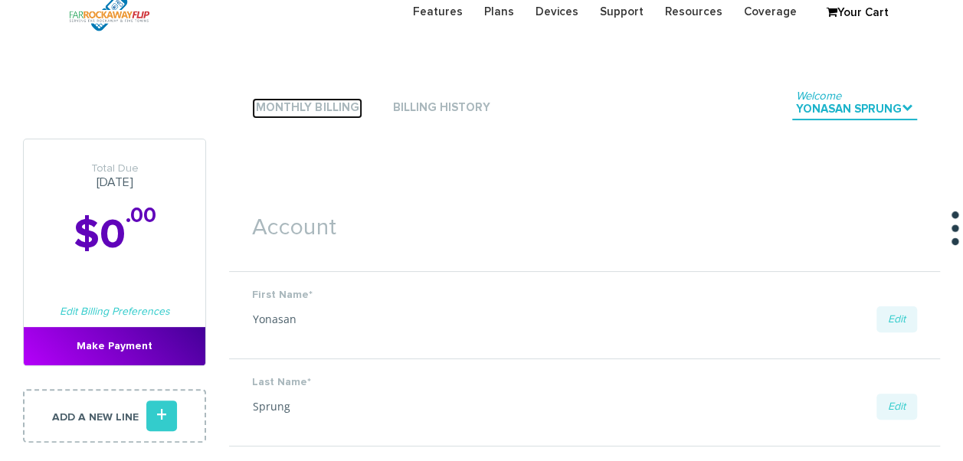
scroll to position [77, 0]
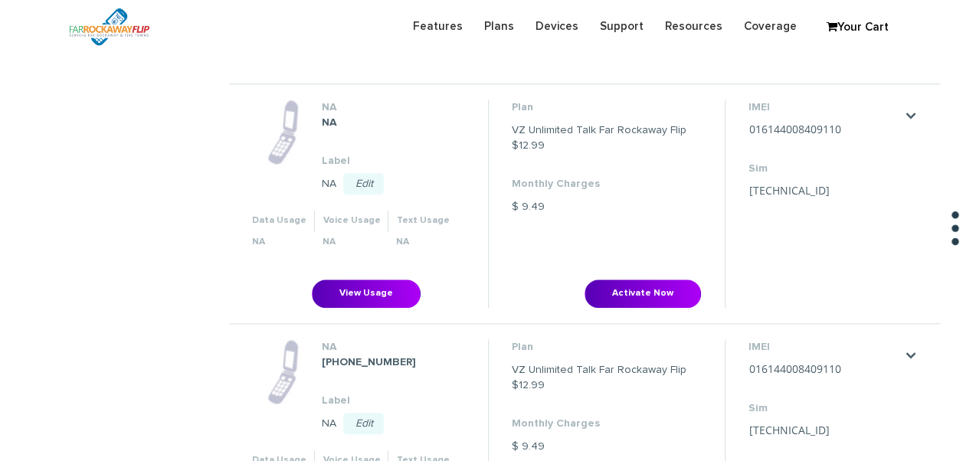
scroll to position [536, 0]
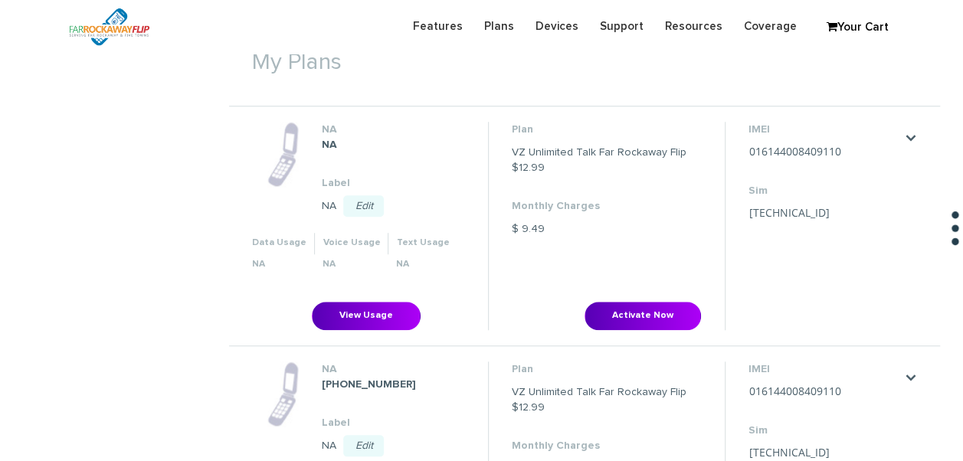
click at [608, 185] on dl "Plan VZ Unlimited Talk Far Rockaway Flip $12.99 Monthly Charges $ 9.49" at bounding box center [607, 181] width 190 height 119
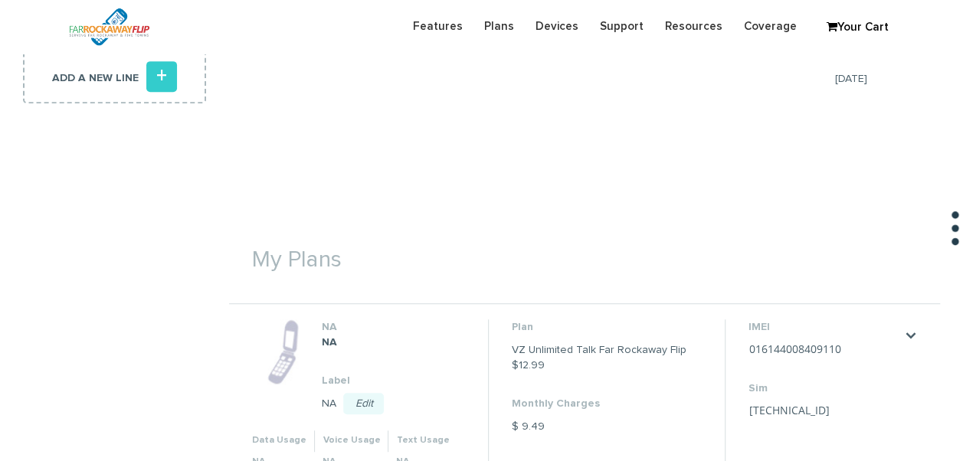
scroll to position [230, 0]
